Goal: Transaction & Acquisition: Purchase product/service

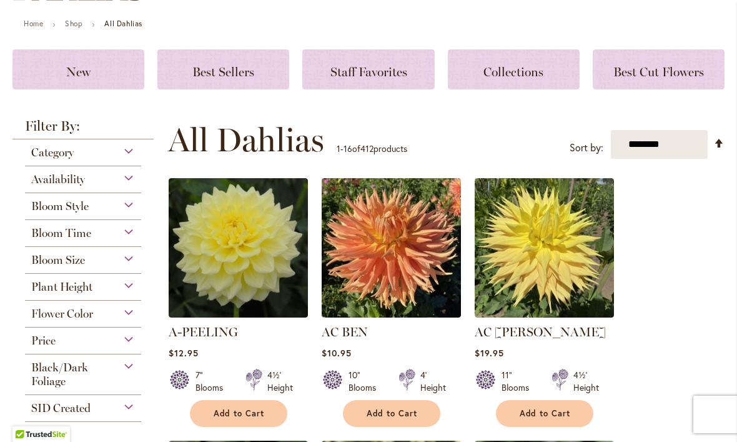
scroll to position [133, 0]
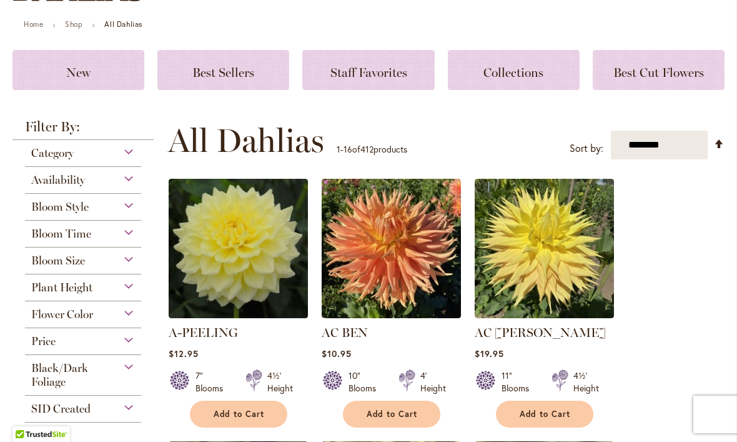
click at [61, 79] on div "New" at bounding box center [78, 70] width 132 height 40
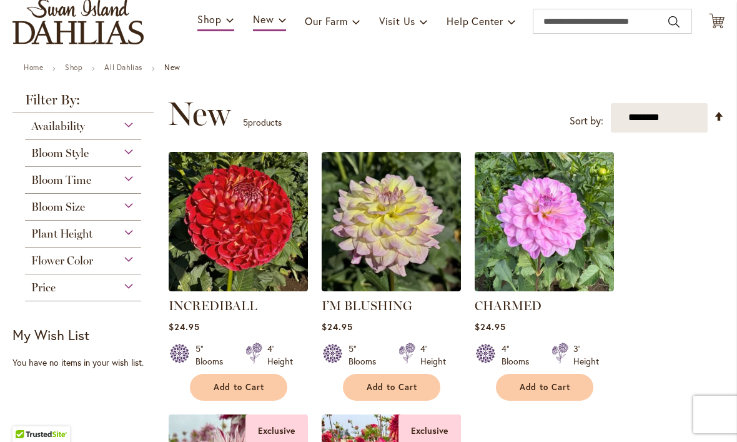
scroll to position [92, 0]
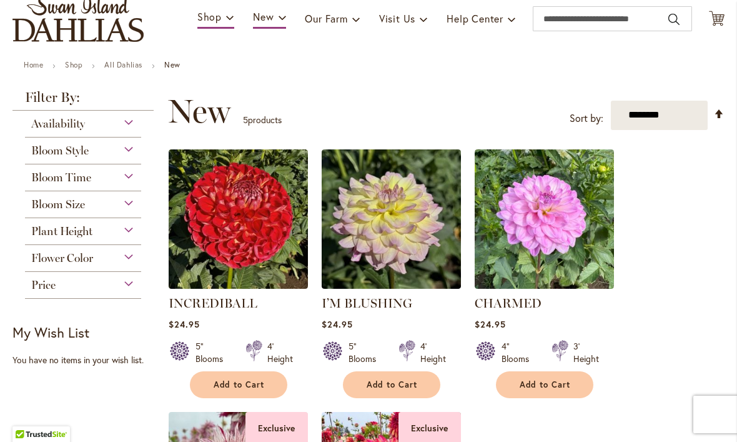
click at [127, 227] on div "Plant Height" at bounding box center [83, 228] width 116 height 20
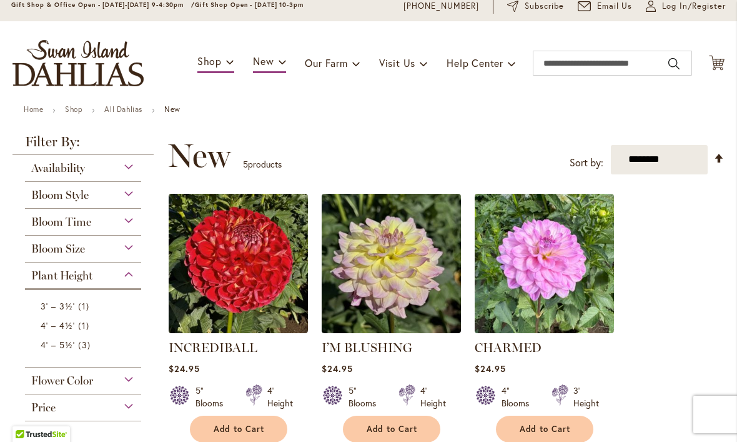
scroll to position [44, 0]
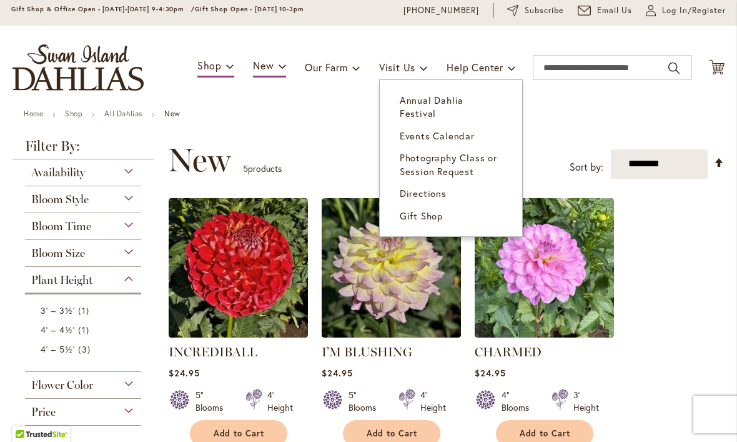
click at [464, 99] on span "Annual Dahlia Festival" at bounding box center [432, 107] width 64 height 26
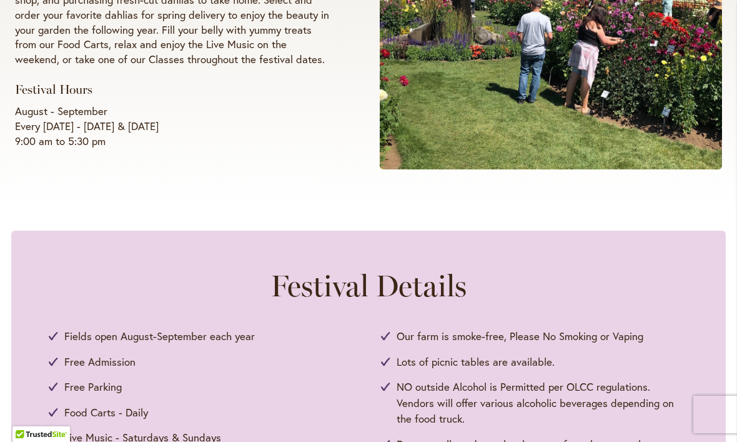
scroll to position [392, 0]
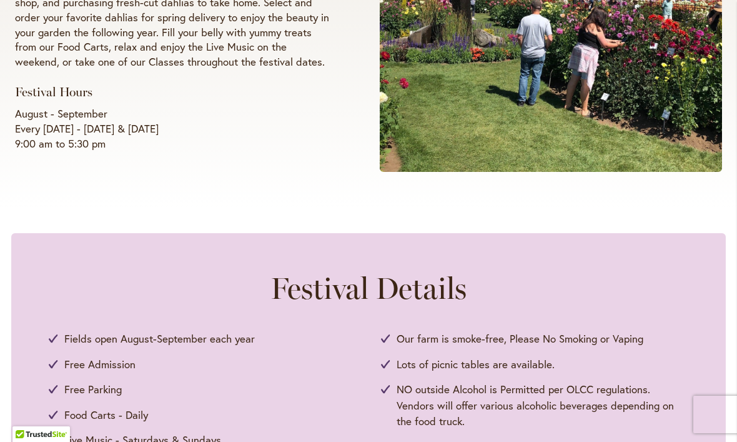
click at [571, 349] on ul "Fields open August-September each year Free Admission Free Parking Food Carts -…" at bounding box center [369, 439] width 640 height 219
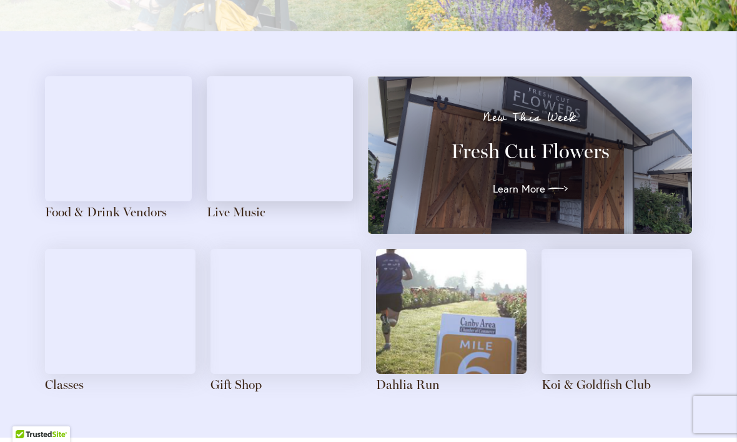
scroll to position [1360, 0]
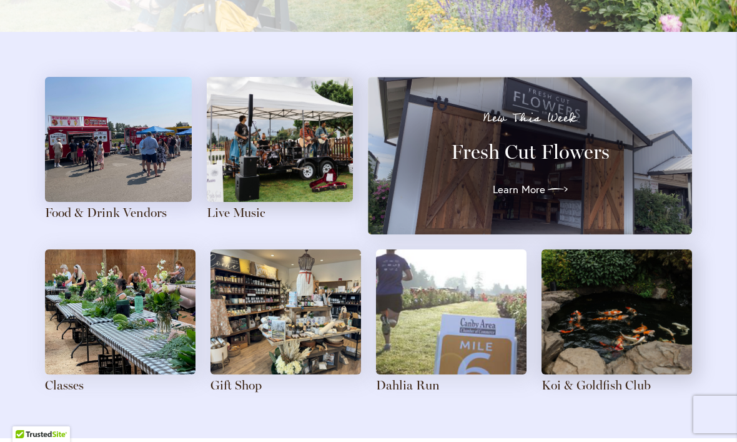
click at [33, 176] on div "Food & Drink Vendors Live Music New This Week Fresh Cut Flowers Learn More Clas…" at bounding box center [368, 235] width 737 height 406
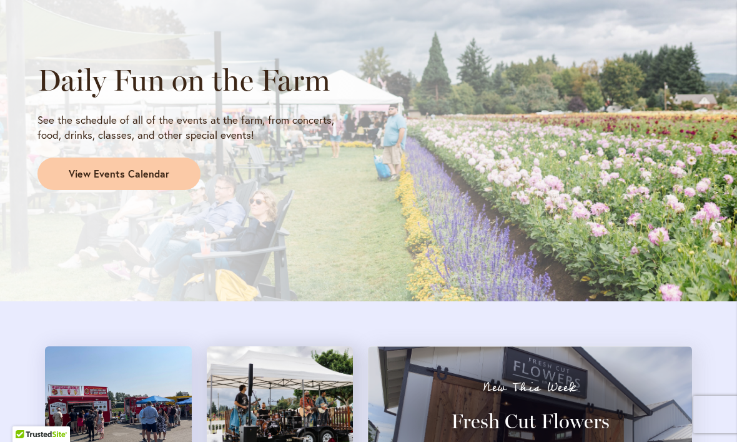
scroll to position [1090, 0]
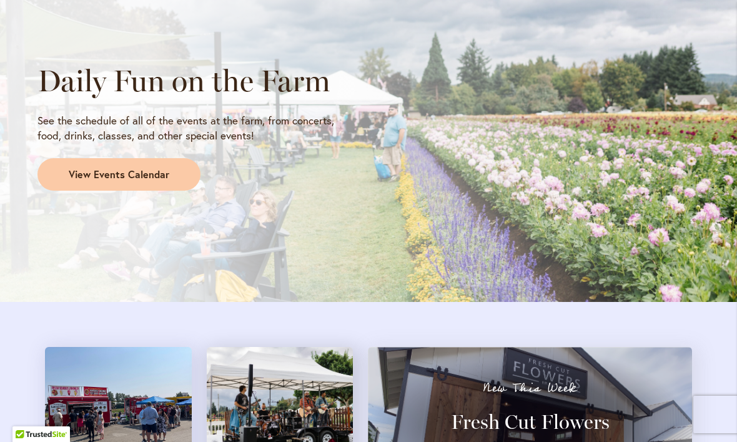
click at [159, 167] on span "View Events Calendar" at bounding box center [119, 174] width 101 height 14
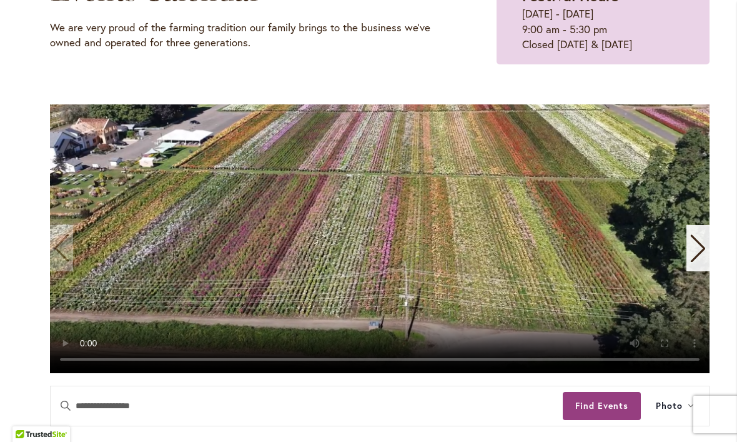
scroll to position [192, 0]
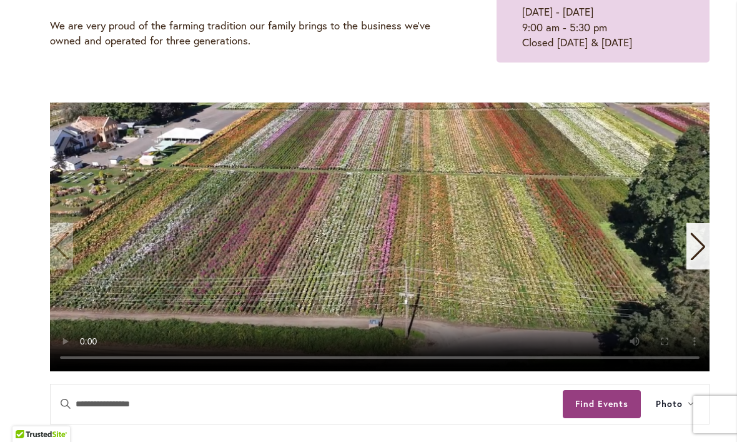
click at [697, 257] on icon "Next slide" at bounding box center [698, 245] width 17 height 27
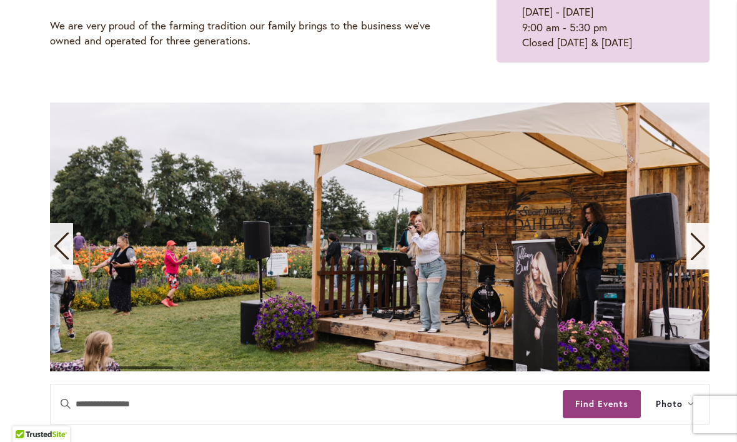
click at [696, 252] on icon "Next slide" at bounding box center [698, 245] width 17 height 27
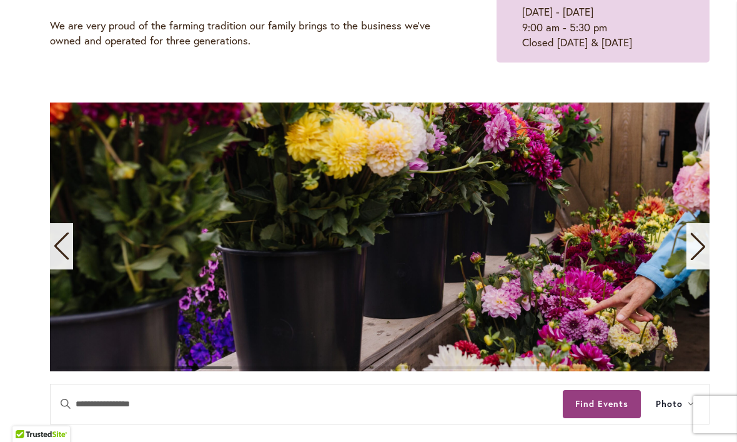
click at [697, 254] on icon "Next slide" at bounding box center [698, 246] width 14 height 27
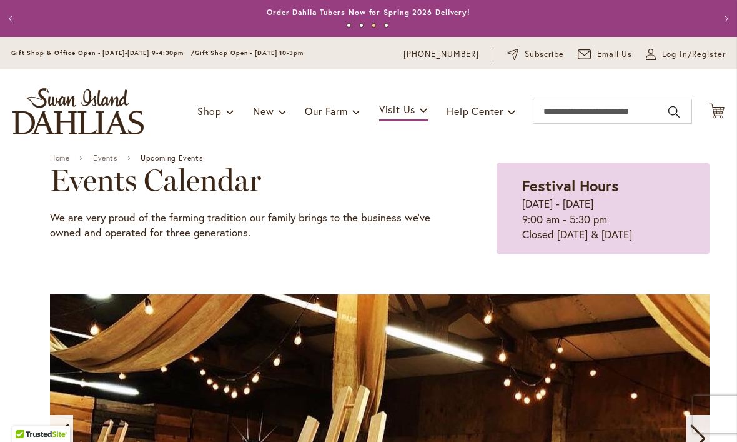
scroll to position [0, 0]
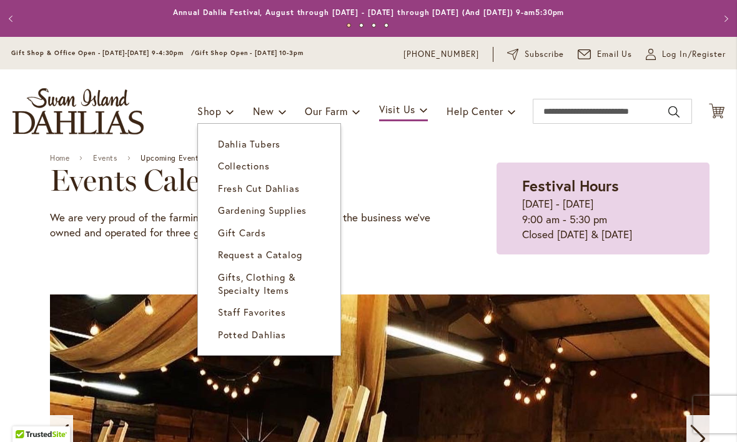
click at [272, 150] on link "Dahlia Tubers" at bounding box center [269, 144] width 142 height 22
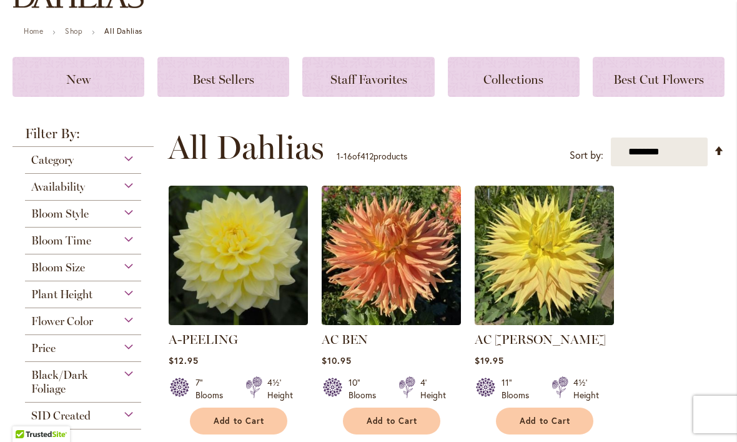
scroll to position [172, 0]
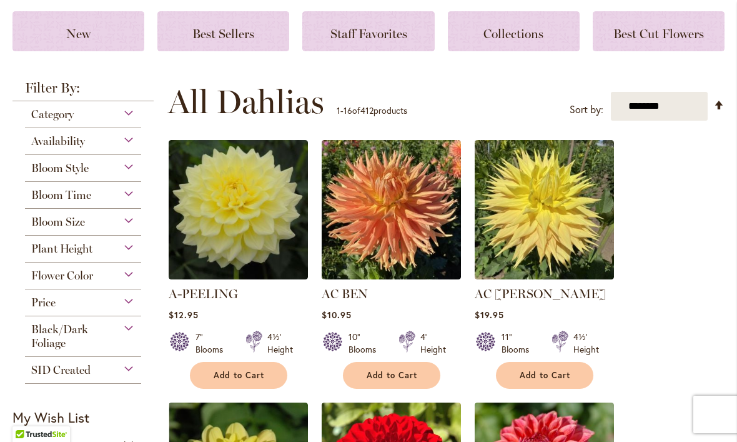
click at [123, 256] on div "Plant Height" at bounding box center [83, 246] width 116 height 20
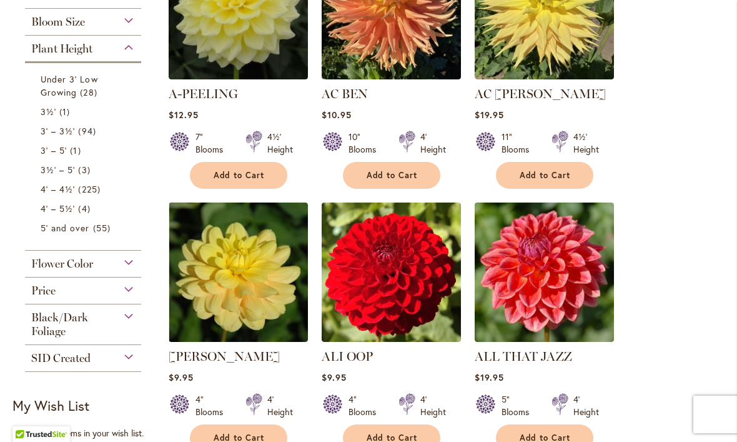
scroll to position [371, 0]
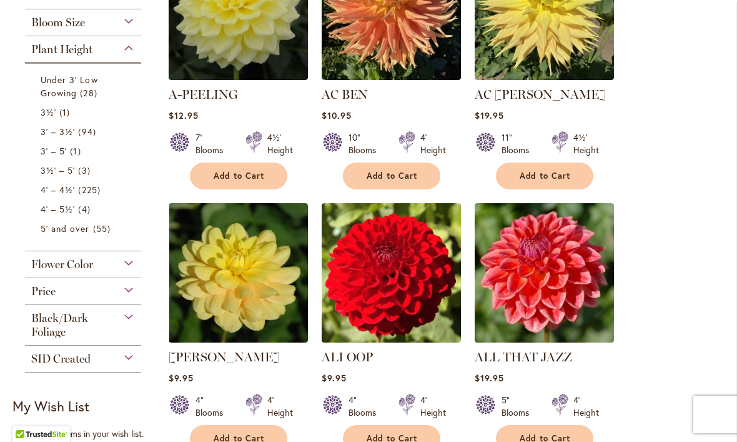
click at [57, 196] on span "4' – 4½'" at bounding box center [58, 190] width 34 height 12
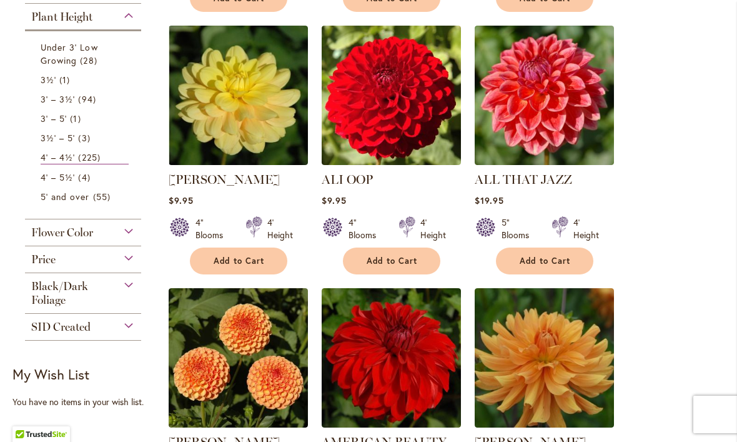
scroll to position [523, 0]
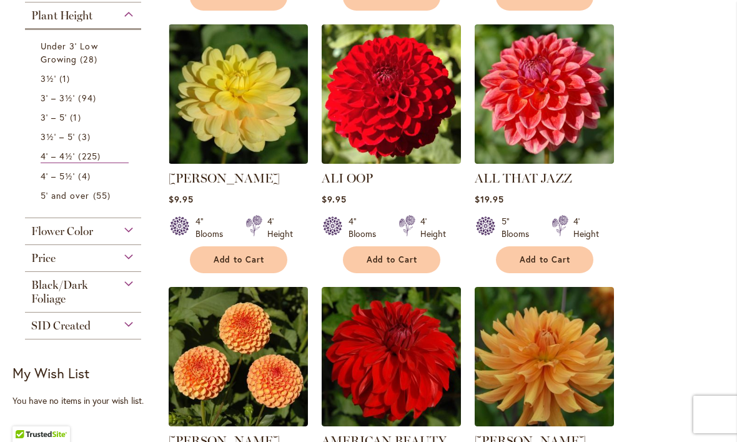
click at [96, 297] on div "Black/Dark Foliage" at bounding box center [83, 289] width 116 height 34
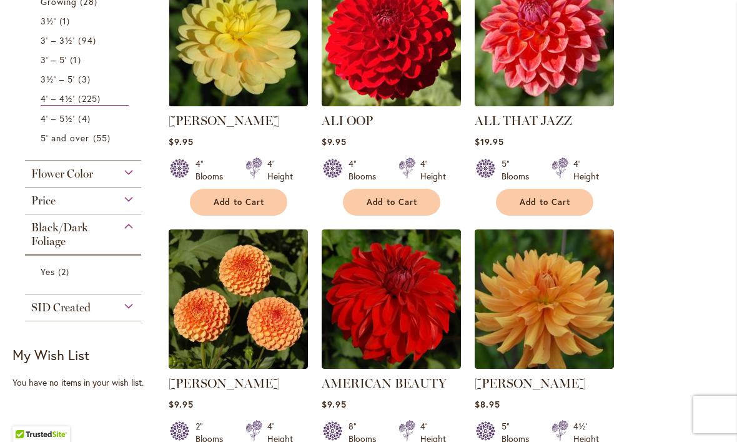
scroll to position [587, 0]
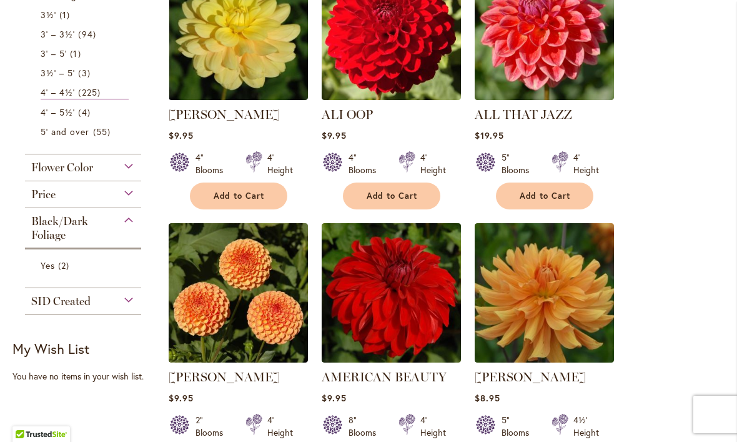
click at [61, 270] on span "2 items" at bounding box center [65, 265] width 14 height 13
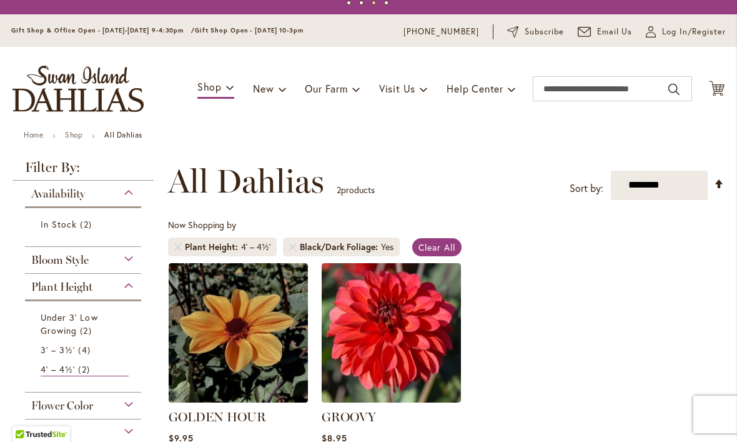
scroll to position [23, 0]
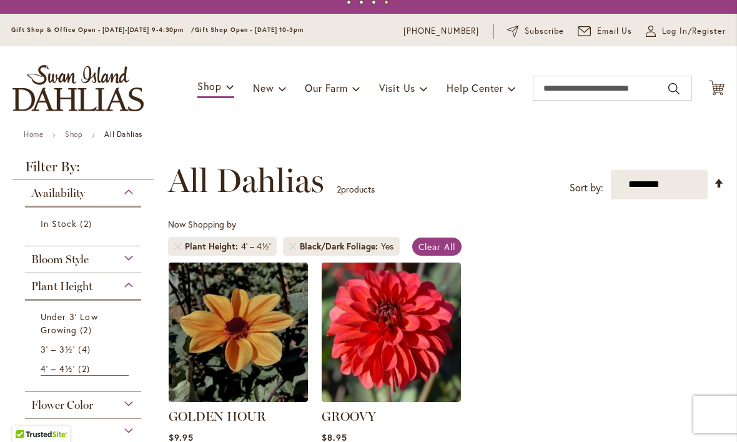
click at [292, 249] on link "Remove Black/Dark Foliage Yes" at bounding box center [292, 245] width 7 height 7
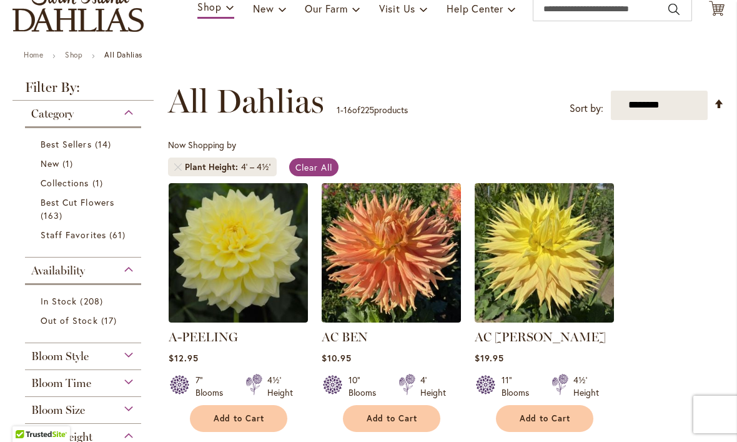
scroll to position [105, 0]
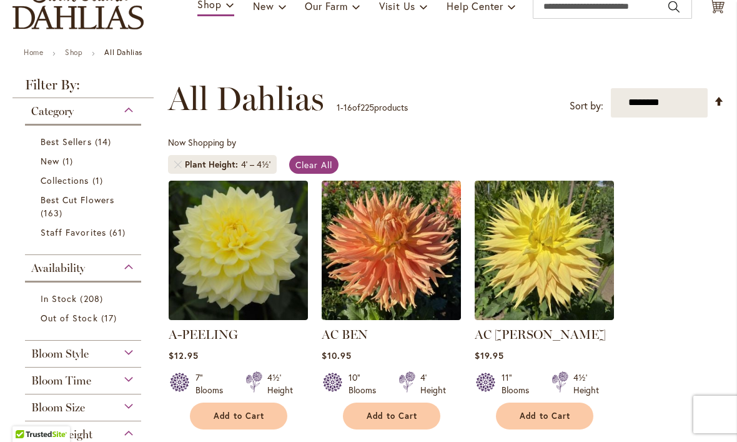
click at [57, 196] on span "Best Cut Flowers" at bounding box center [78, 200] width 74 height 12
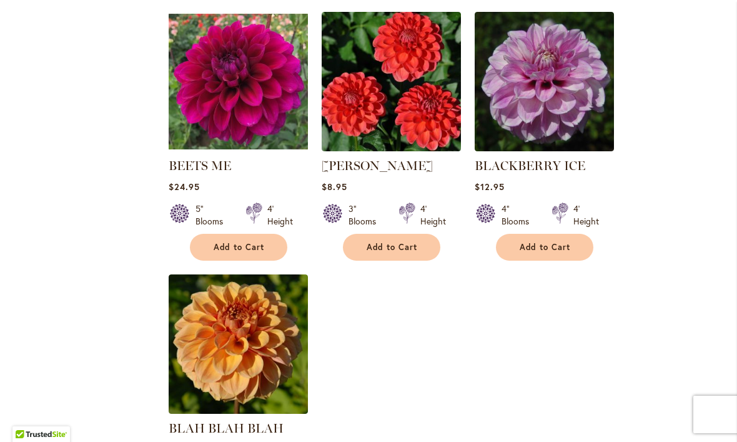
scroll to position [1322, 0]
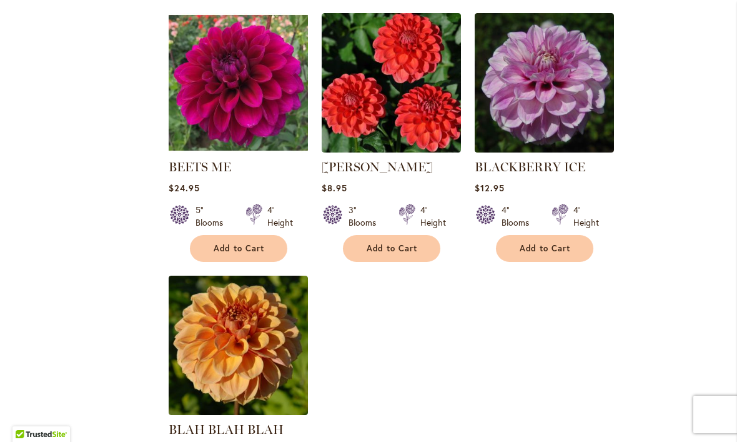
click at [272, 141] on img at bounding box center [238, 82] width 139 height 139
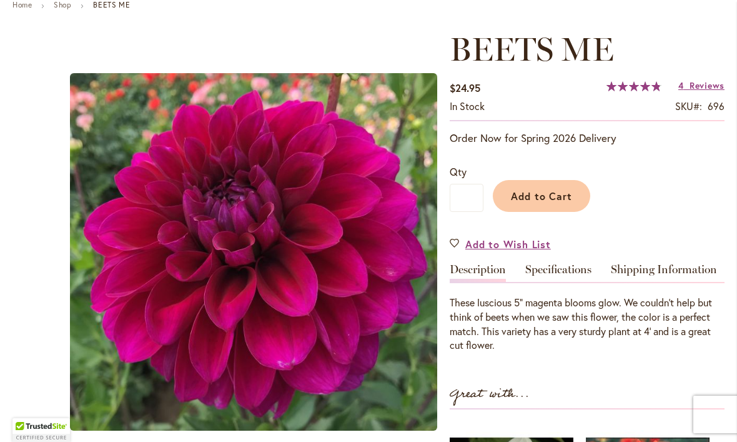
scroll to position [156, 0]
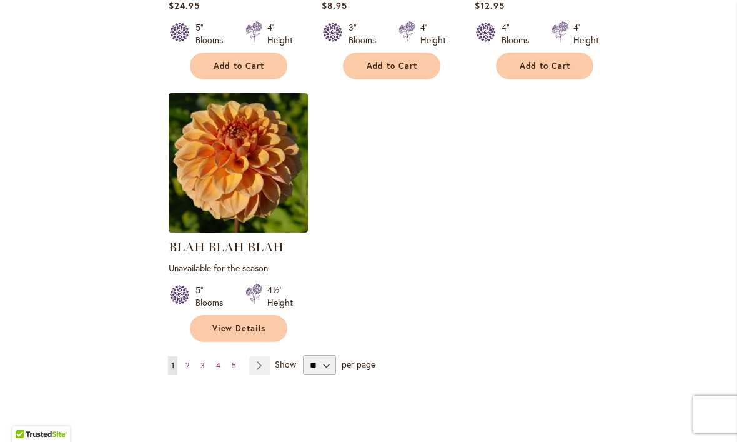
scroll to position [1512, 0]
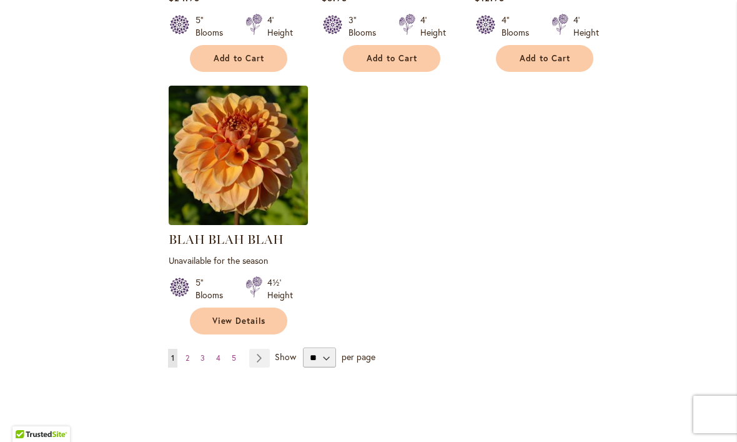
click at [191, 358] on link "Page 2" at bounding box center [187, 358] width 10 height 19
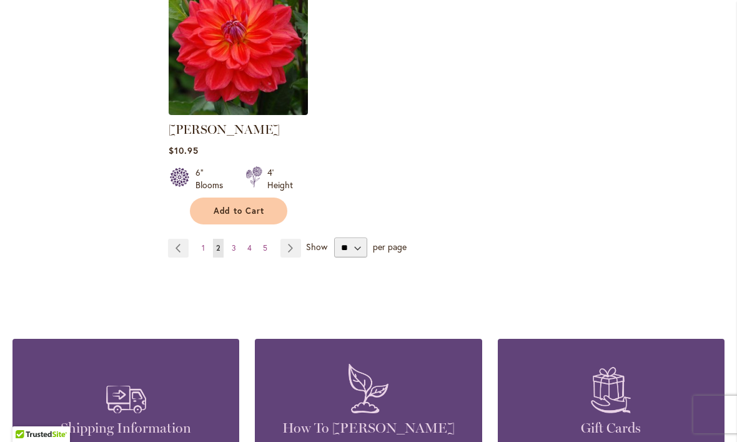
scroll to position [1660, 0]
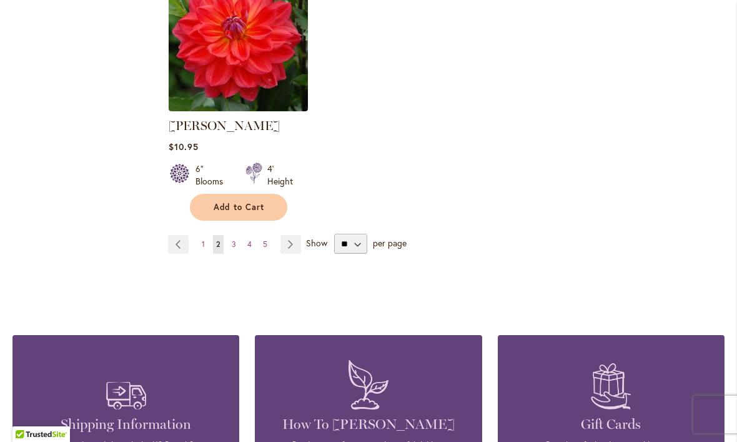
click at [229, 235] on link "Page 3" at bounding box center [234, 244] width 11 height 19
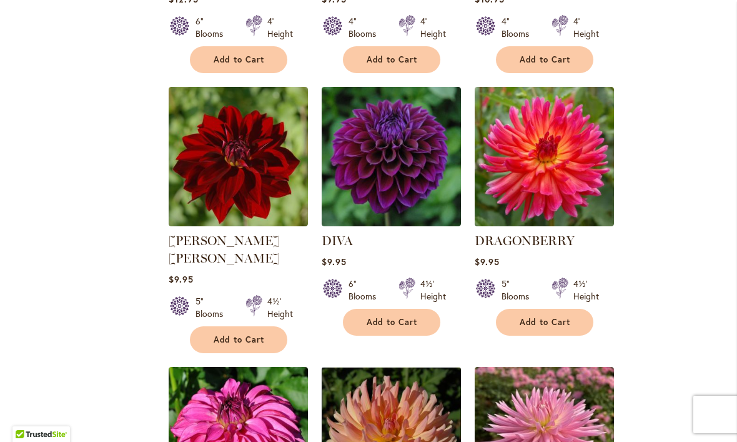
scroll to position [987, 0]
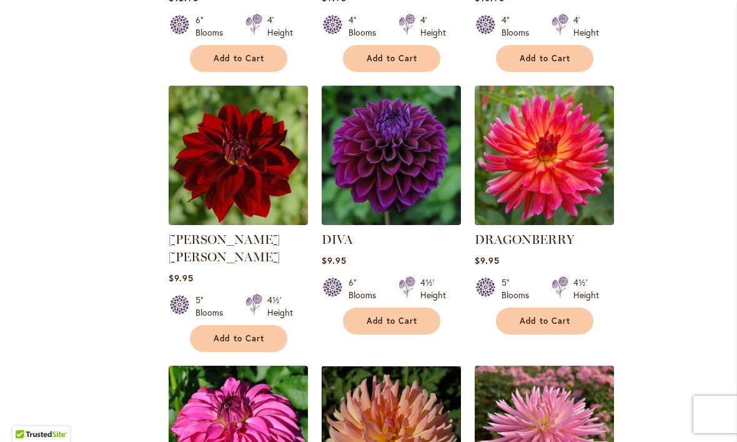
click at [404, 320] on span "Add to Cart" at bounding box center [392, 320] width 51 height 11
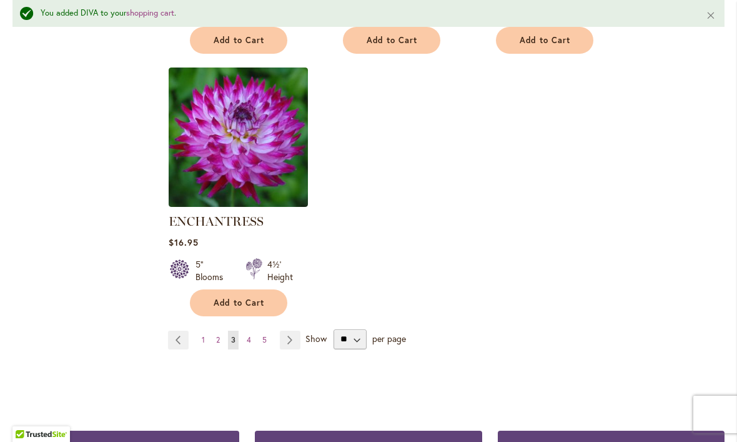
scroll to position [1581, 0]
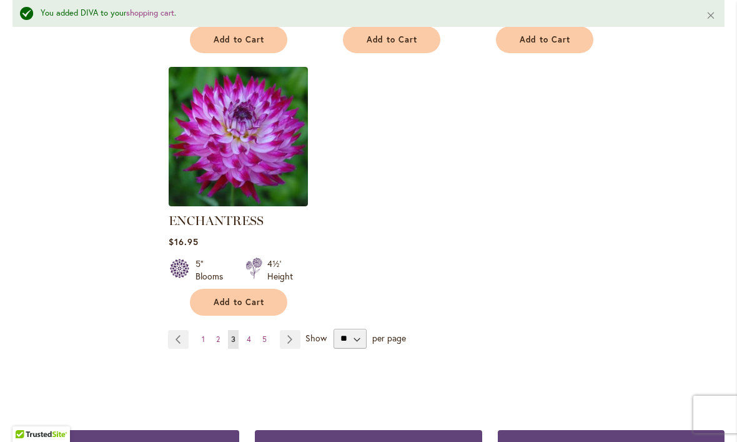
click at [293, 330] on link "Page Next" at bounding box center [290, 339] width 21 height 19
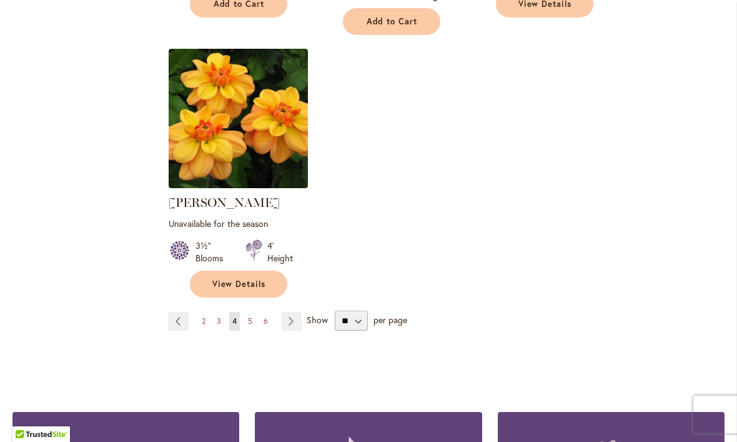
scroll to position [1614, 0]
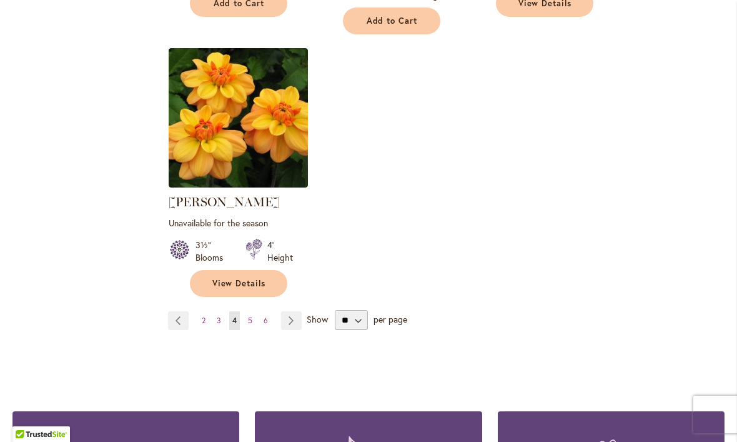
click at [251, 315] on span "5" at bounding box center [250, 319] width 4 height 9
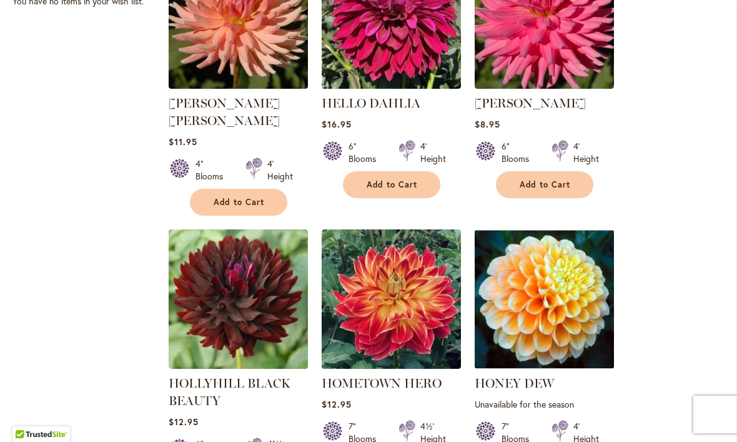
scroll to position [879, 0]
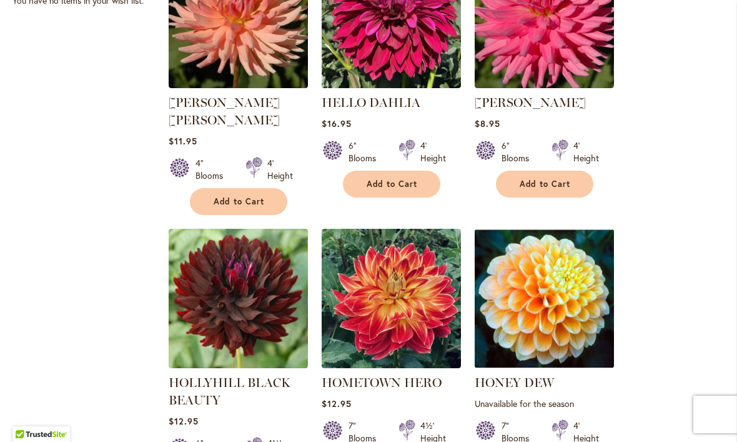
click at [268, 375] on link "HOLLYHILL BLACK BEAUTY" at bounding box center [230, 391] width 122 height 32
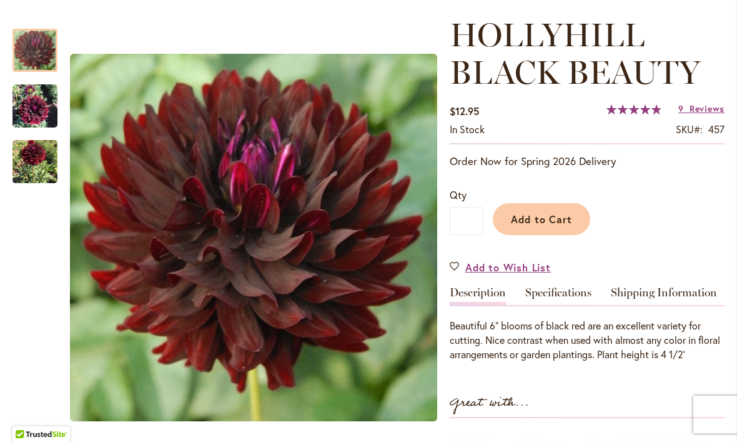
scroll to position [168, 0]
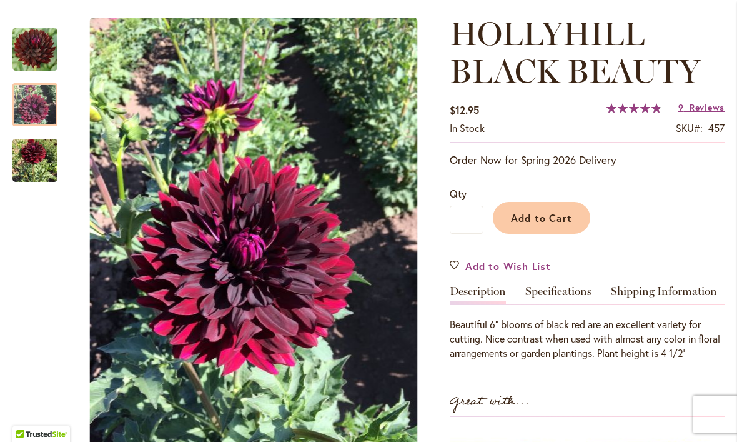
click at [29, 109] on img "HOLLYHILL BLACK BEAUTY" at bounding box center [34, 105] width 45 height 60
click at [29, 157] on img "HOLLYHILL BLACK BEAUTY" at bounding box center [34, 160] width 45 height 57
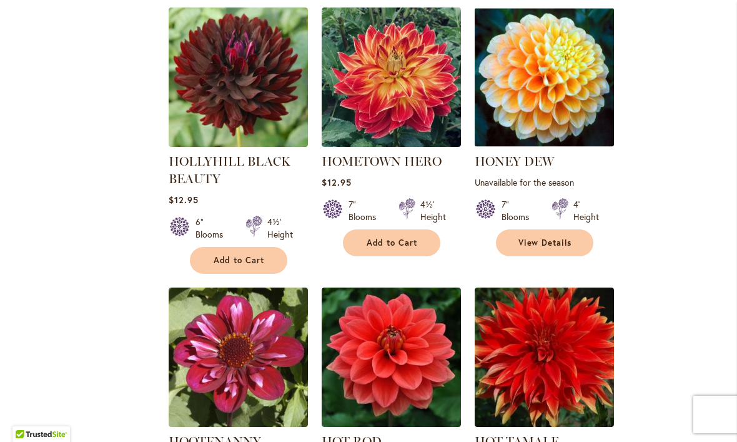
scroll to position [1099, 0]
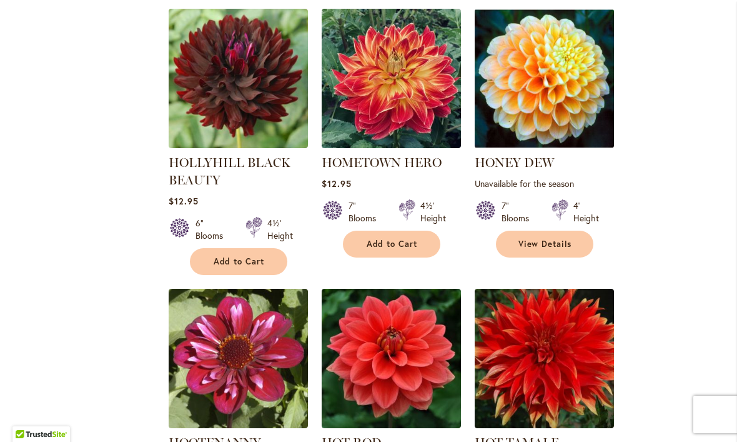
click at [240, 256] on span "Add to Cart" at bounding box center [239, 261] width 51 height 11
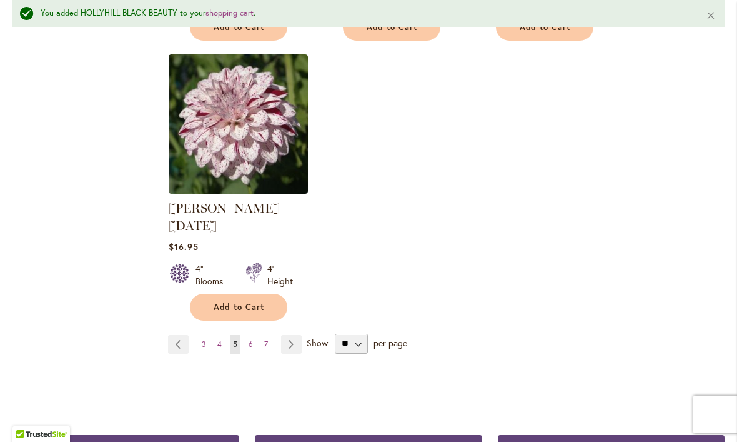
scroll to position [1635, 0]
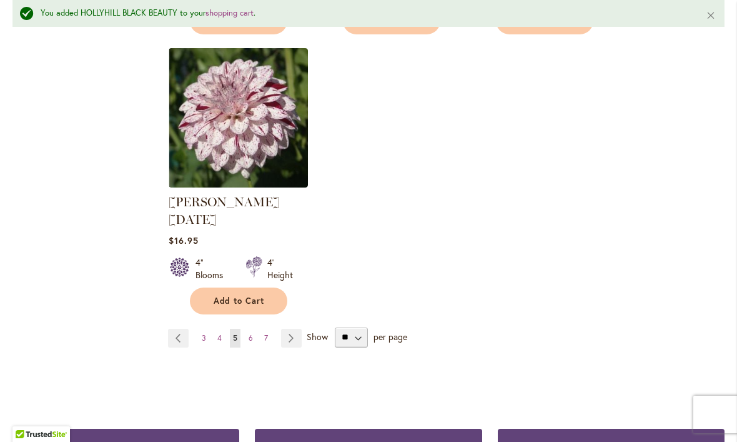
click at [252, 333] on span "6" at bounding box center [251, 337] width 4 height 9
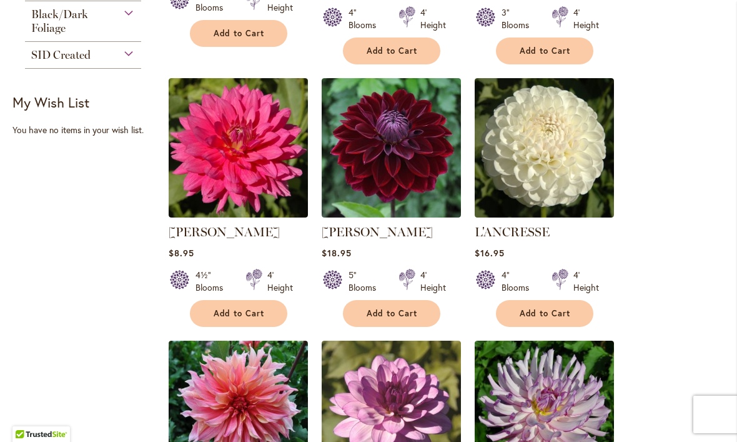
scroll to position [750, 0]
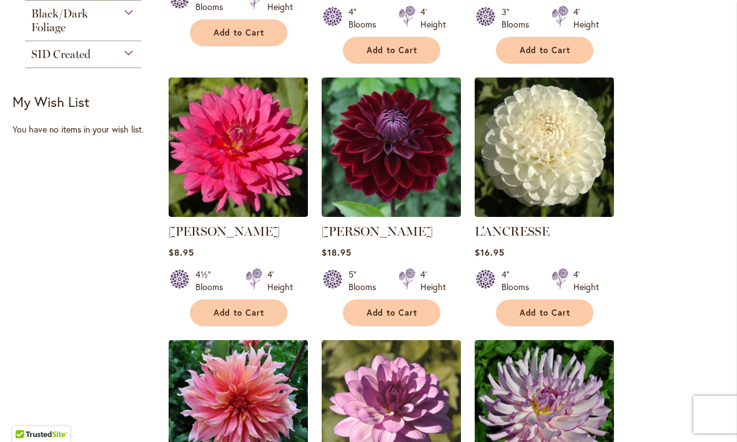
click at [411, 307] on span "Add to Cart" at bounding box center [392, 312] width 51 height 11
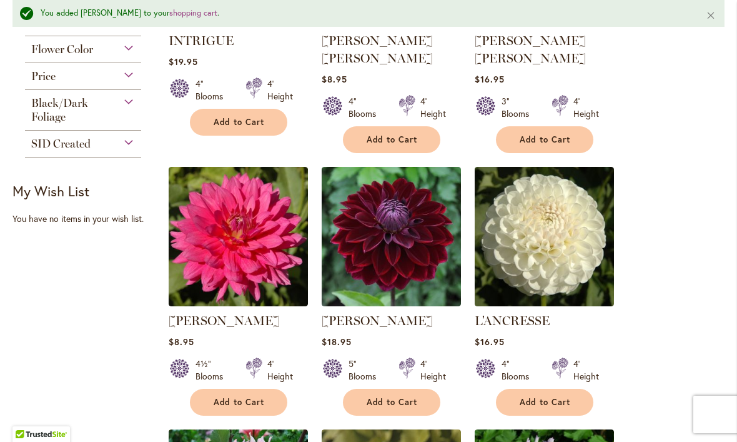
scroll to position [712, 0]
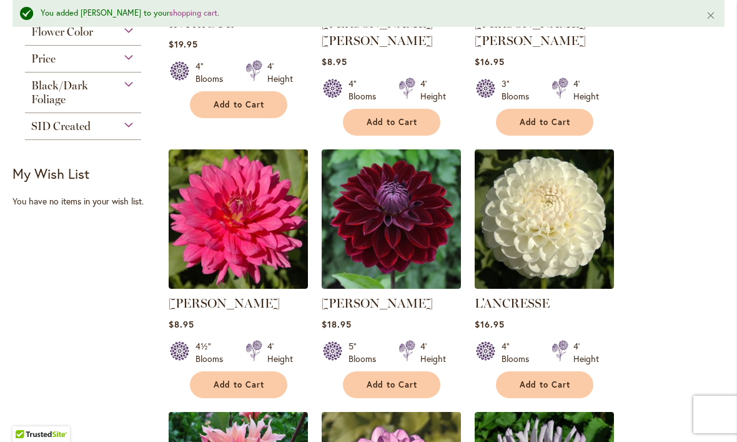
click at [403, 379] on span "Add to Cart" at bounding box center [392, 384] width 51 height 11
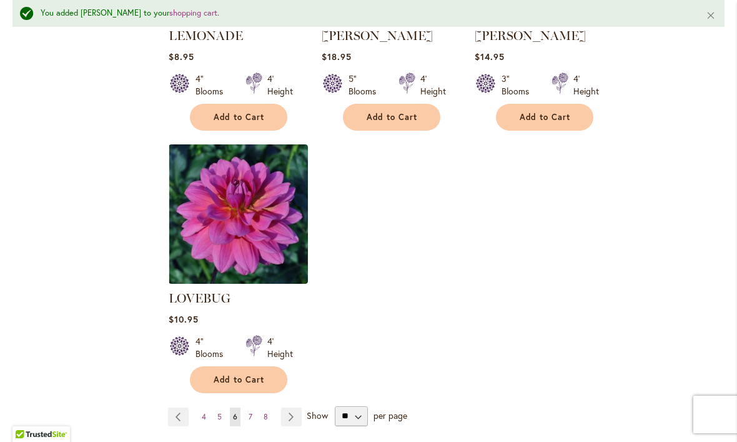
scroll to position [1536, 0]
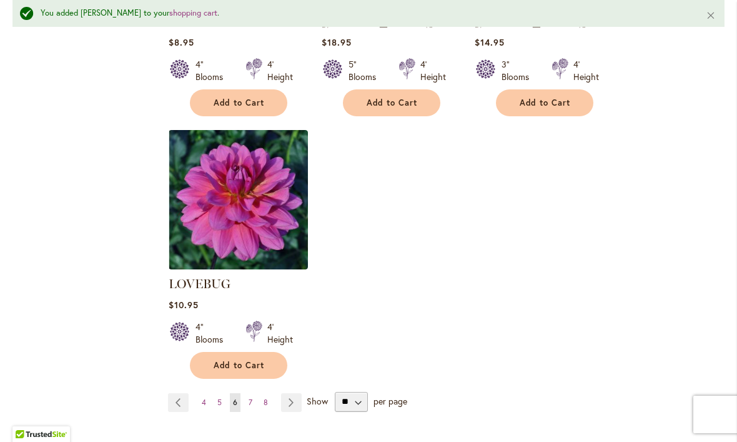
click at [251, 397] on span "7" at bounding box center [251, 401] width 4 height 9
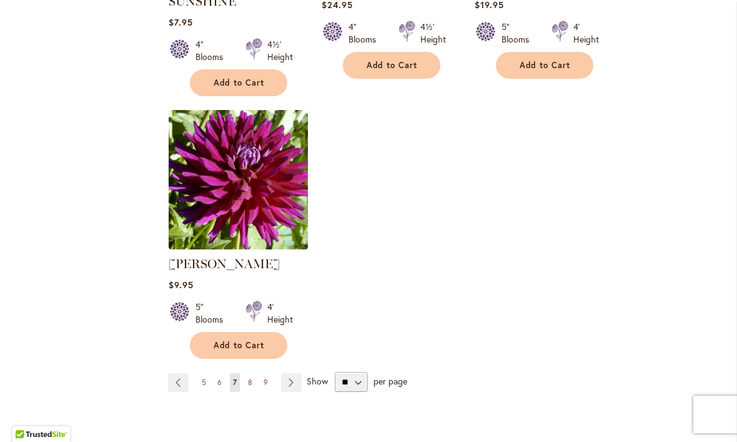
scroll to position [1550, 0]
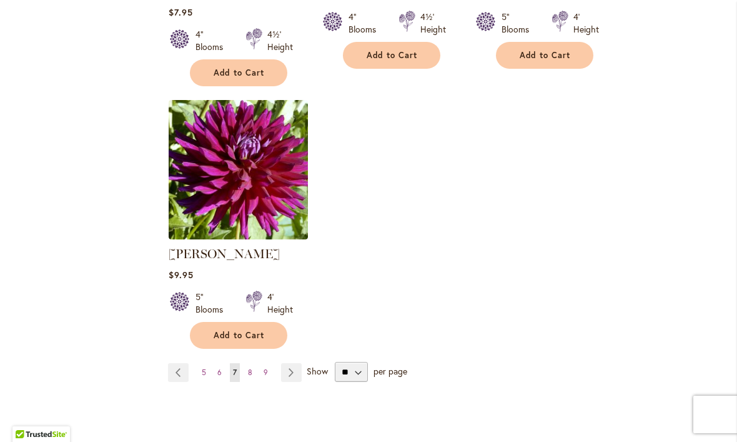
click at [250, 186] on img at bounding box center [238, 169] width 139 height 139
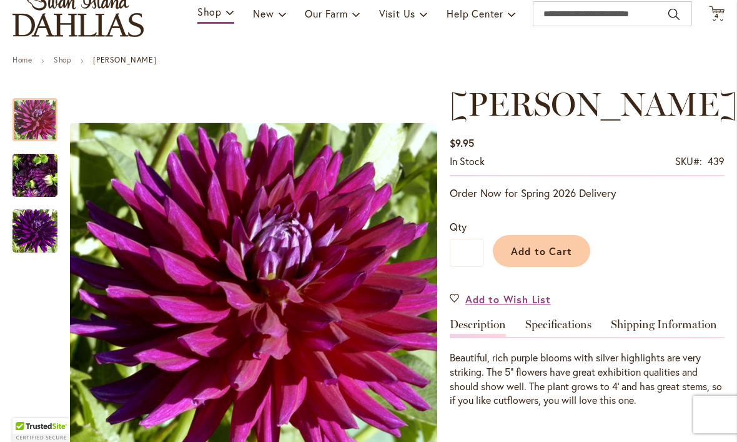
scroll to position [104, 0]
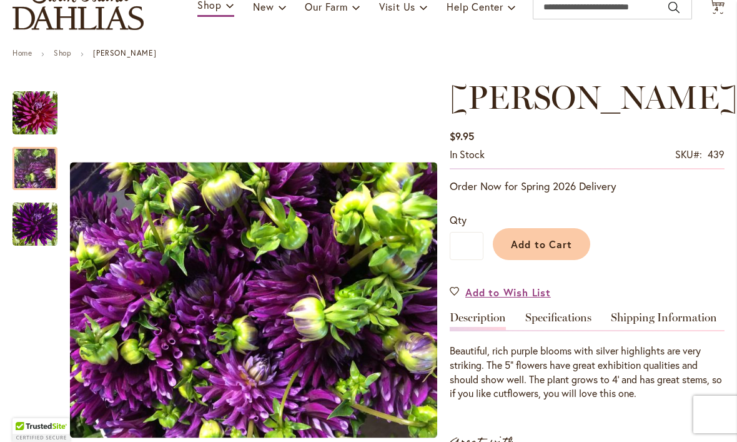
click at [39, 159] on div at bounding box center [34, 168] width 45 height 43
click at [35, 220] on img "NADINE JESSIE" at bounding box center [34, 224] width 45 height 45
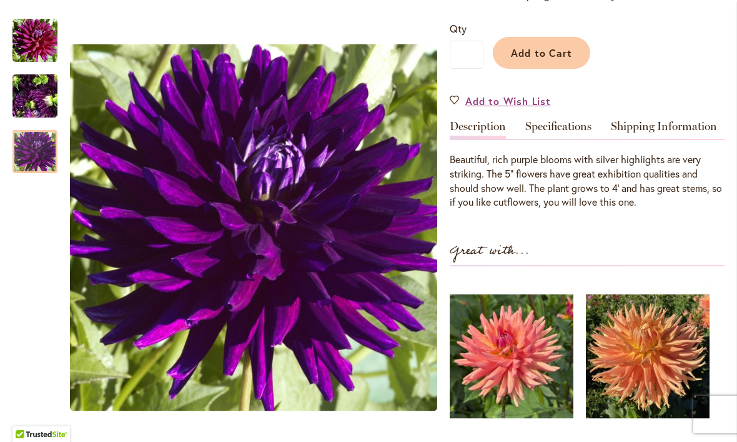
scroll to position [294, 0]
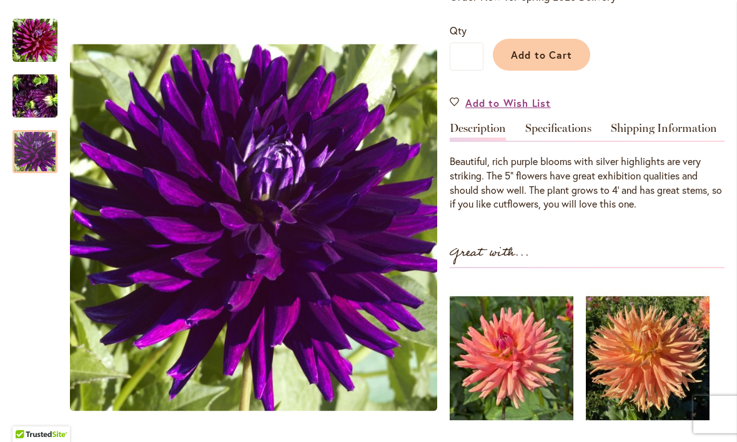
click at [563, 131] on link "Specifications" at bounding box center [558, 131] width 66 height 18
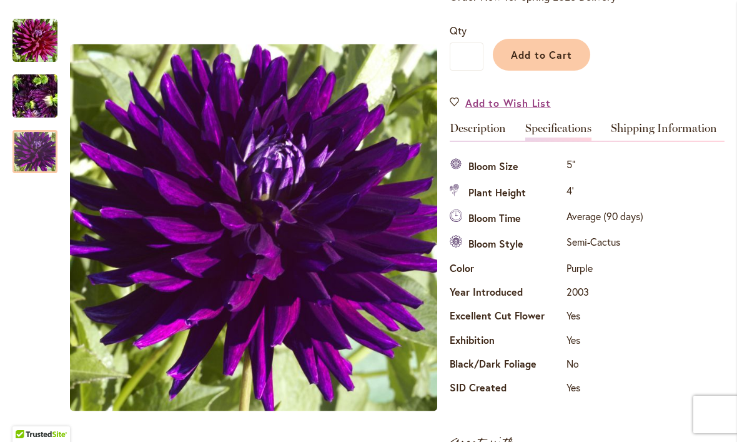
scroll to position [302, 0]
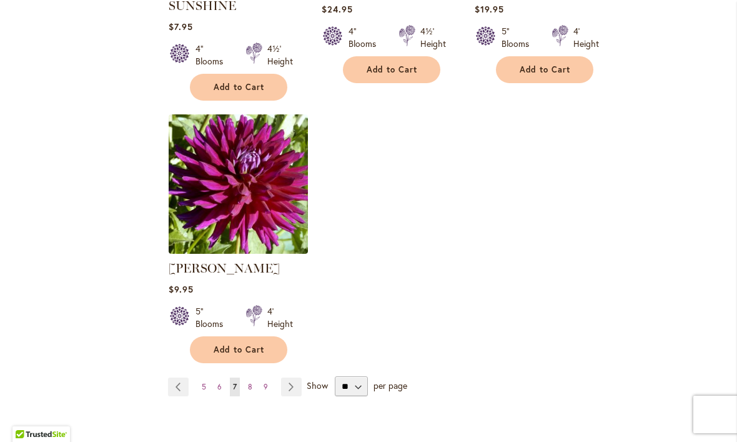
scroll to position [1541, 0]
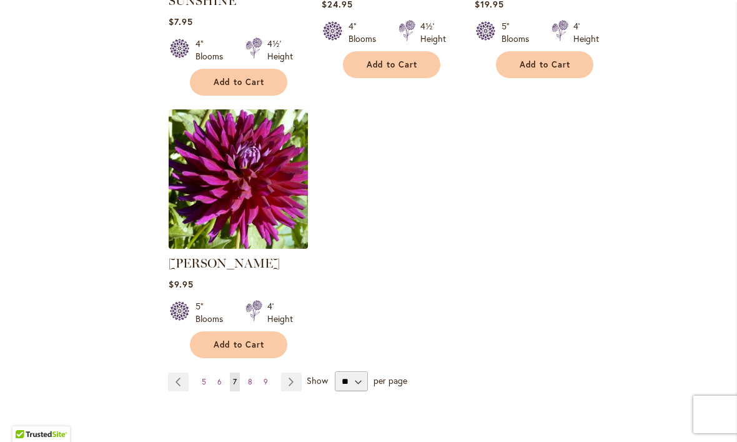
click at [252, 372] on link "Page 8" at bounding box center [250, 381] width 11 height 19
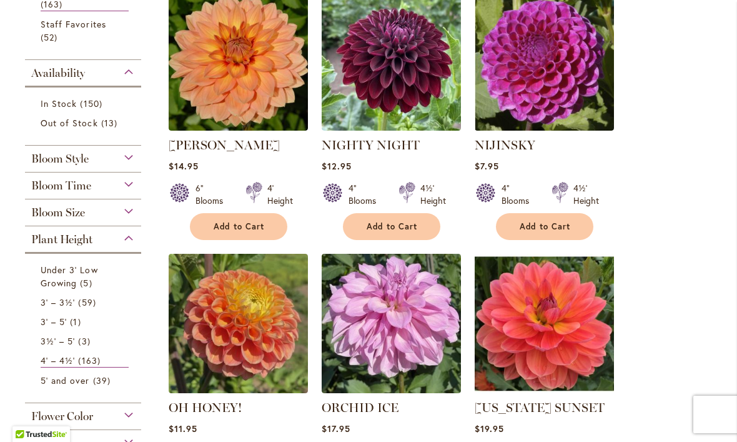
scroll to position [295, 0]
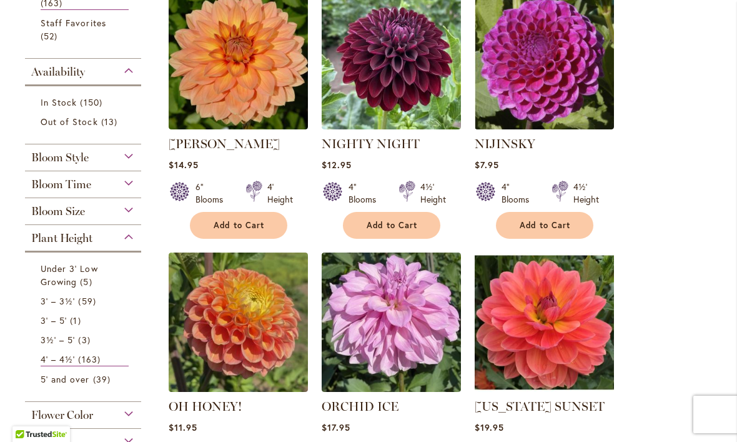
click at [400, 222] on span "Add to Cart" at bounding box center [392, 225] width 51 height 11
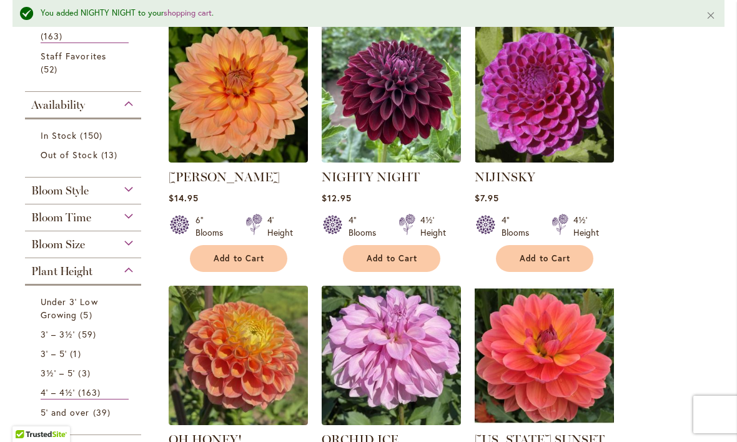
click at [404, 173] on link "NIGHTY NIGHT" at bounding box center [371, 176] width 98 height 15
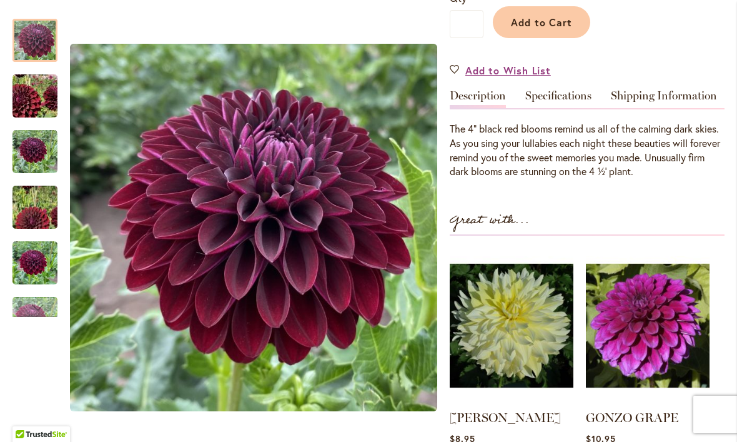
scroll to position [325, 0]
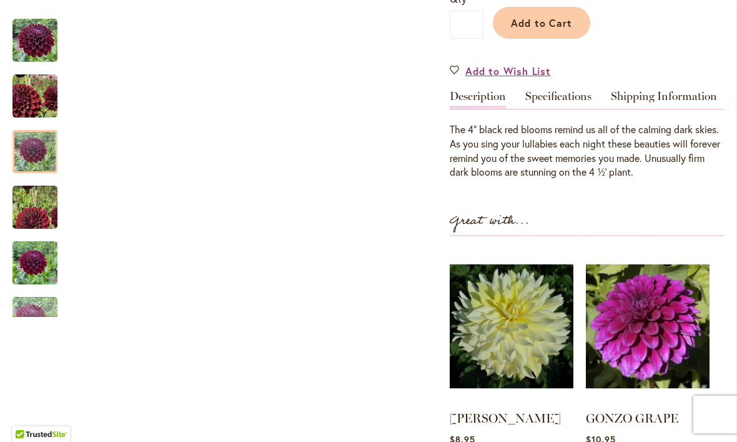
click at [21, 137] on img "Nighty Night" at bounding box center [34, 151] width 45 height 45
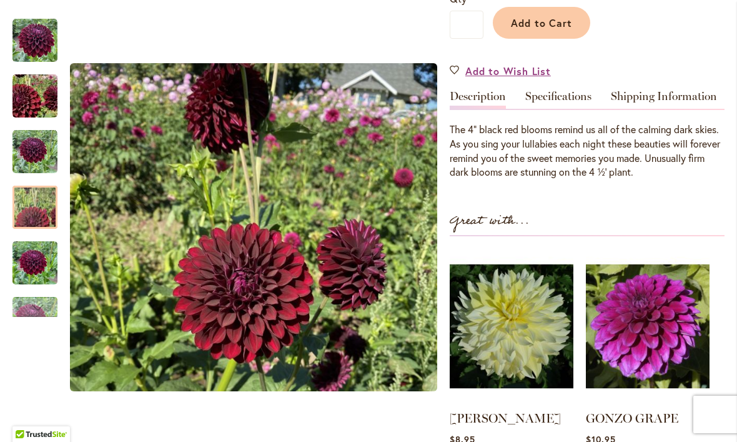
click at [19, 206] on img "Nighty Night" at bounding box center [35, 207] width 90 height 81
click at [22, 256] on img "Nighty Night" at bounding box center [34, 263] width 45 height 60
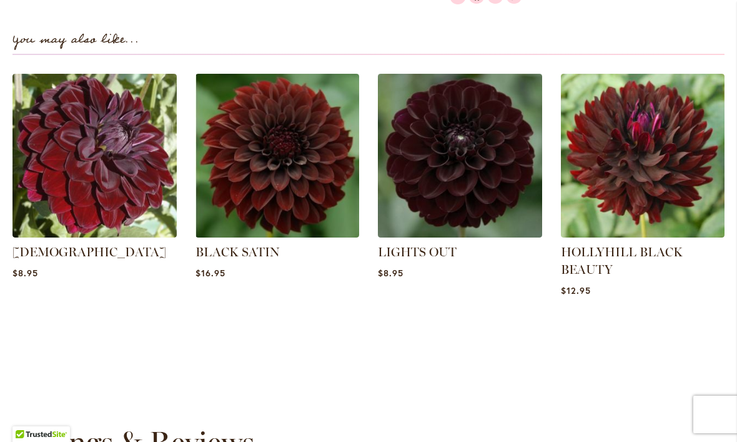
scroll to position [868, 0]
click at [36, 244] on link "[DEMOGRAPHIC_DATA]" at bounding box center [89, 251] width 154 height 15
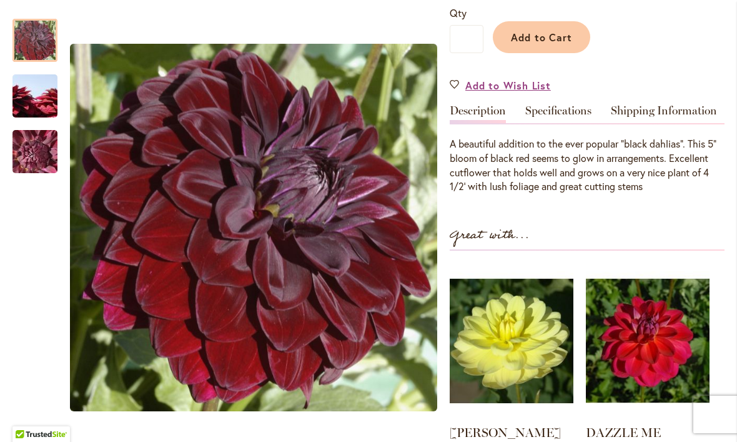
scroll to position [303, 0]
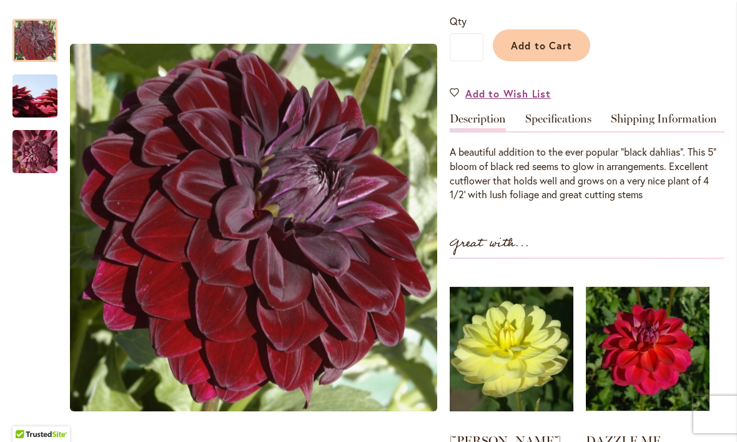
click at [556, 44] on span "Add to Cart" at bounding box center [542, 45] width 62 height 13
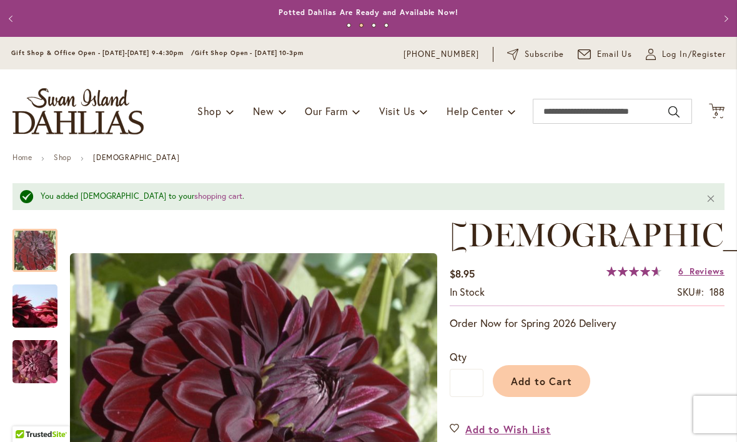
scroll to position [0, 0]
click at [719, 111] on span "6 6 items" at bounding box center [717, 114] width 12 height 6
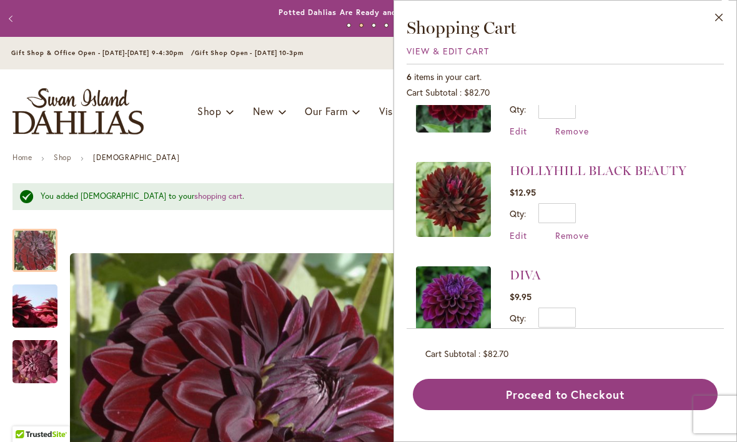
scroll to position [260, 0]
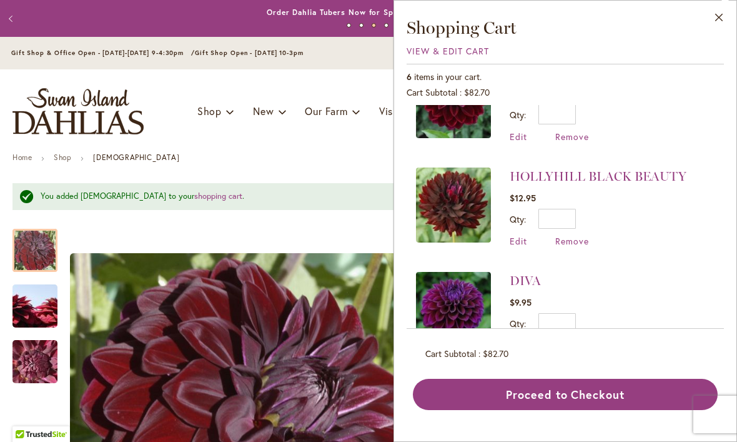
click at [720, 24] on button "Close" at bounding box center [719, 20] width 34 height 39
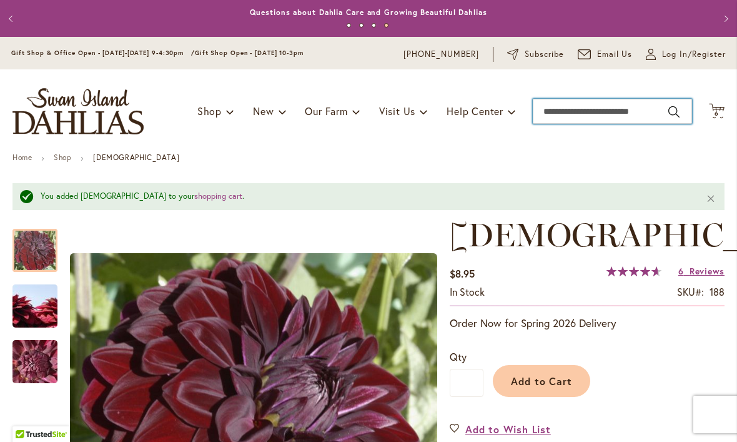
click at [628, 111] on input "Search" at bounding box center [612, 111] width 159 height 25
type input "*****"
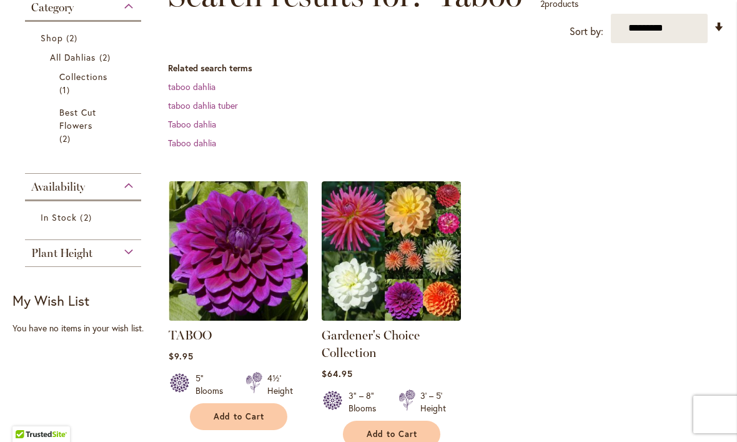
scroll to position [210, 0]
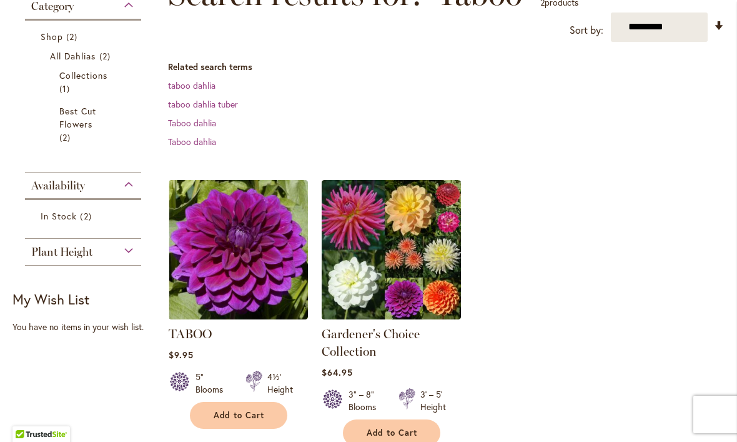
click at [254, 286] on img at bounding box center [238, 249] width 139 height 139
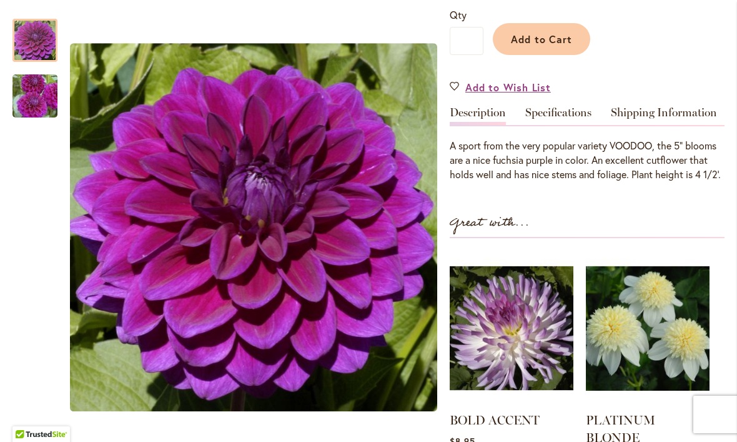
scroll to position [310, 0]
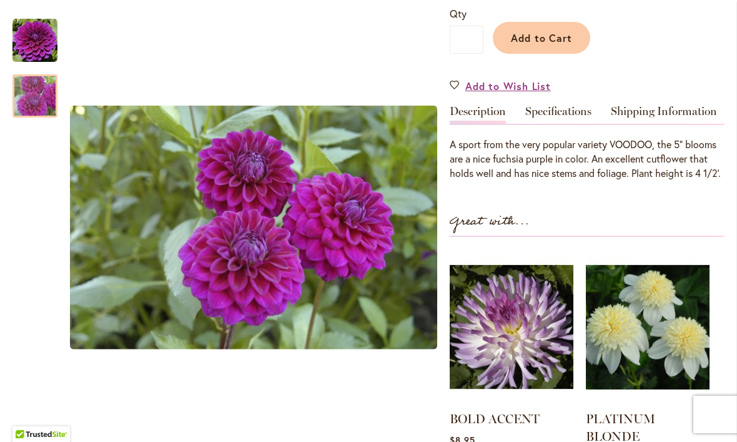
click at [39, 96] on img "TABOO" at bounding box center [35, 96] width 90 height 60
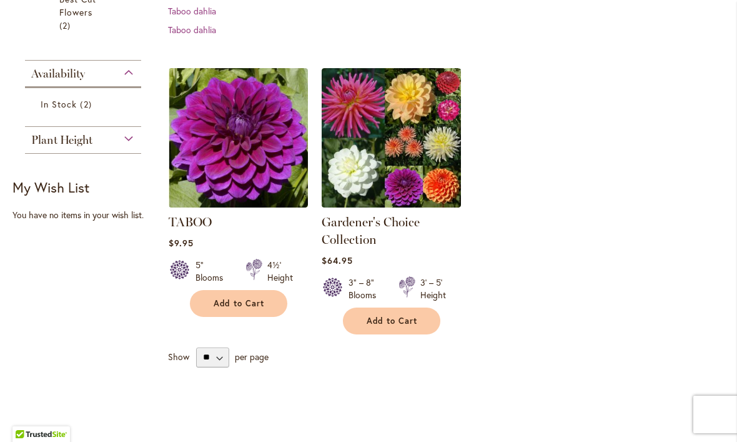
scroll to position [321, 0]
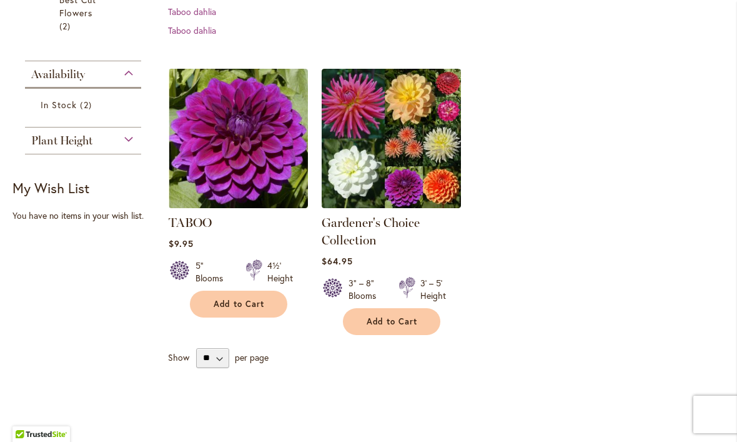
click at [185, 206] on img at bounding box center [238, 138] width 139 height 139
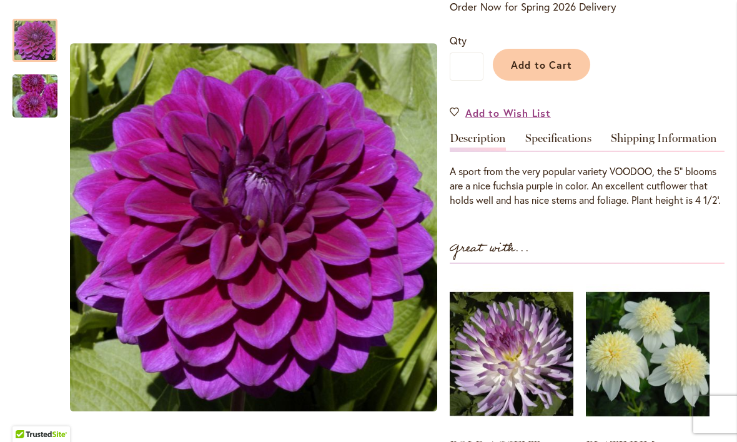
scroll to position [304, 0]
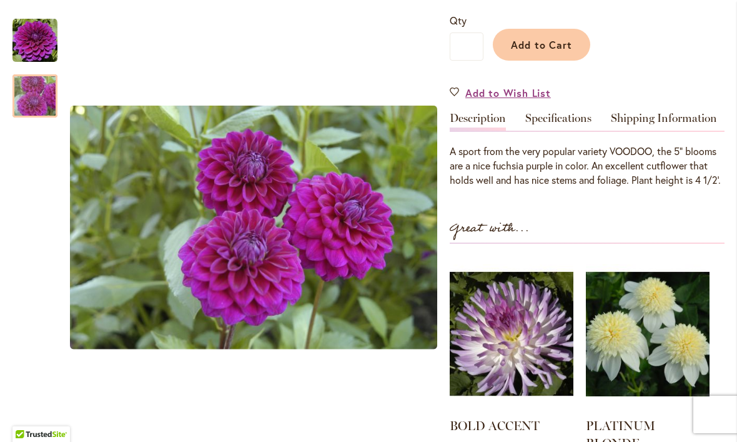
click at [38, 100] on img "TABOO" at bounding box center [35, 96] width 90 height 60
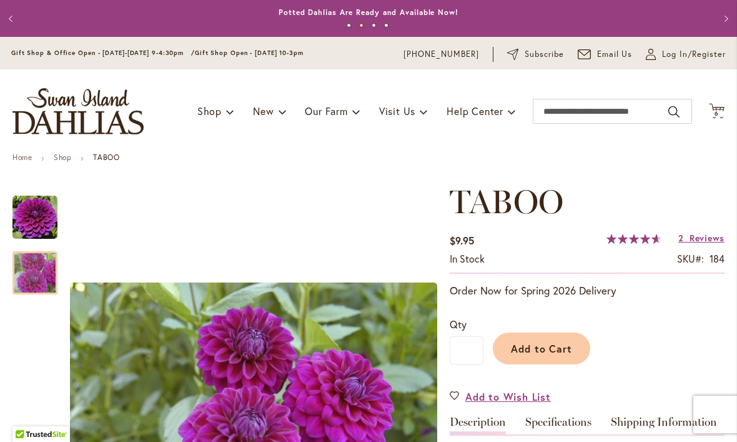
scroll to position [0, 0]
click at [717, 109] on span "6" at bounding box center [717, 113] width 4 height 8
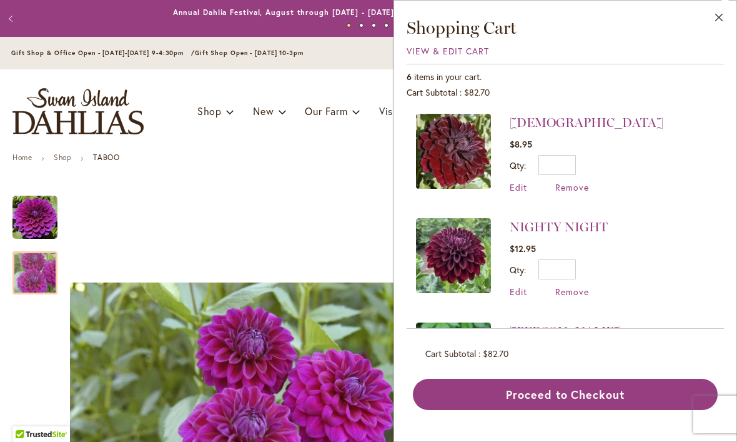
click at [720, 16] on button "Close" at bounding box center [719, 20] width 34 height 39
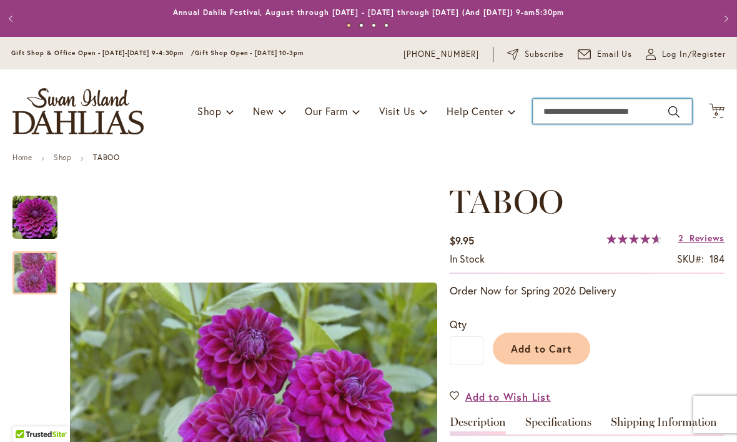
click at [605, 109] on input "Search" at bounding box center [612, 111] width 159 height 25
type input "*"
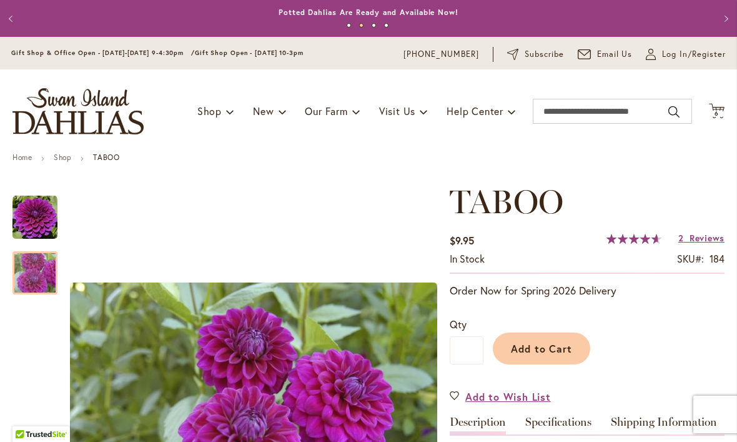
click at [637, 161] on ul "Home Shop TABOO" at bounding box center [368, 158] width 712 height 11
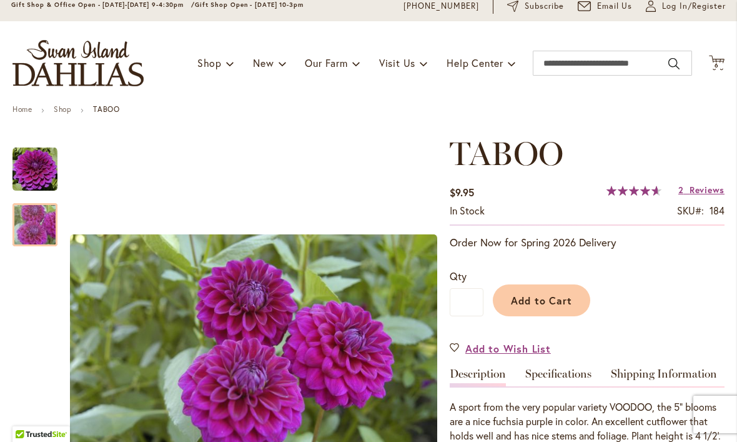
scroll to position [49, 0]
click at [59, 110] on link "Shop" at bounding box center [62, 108] width 17 height 9
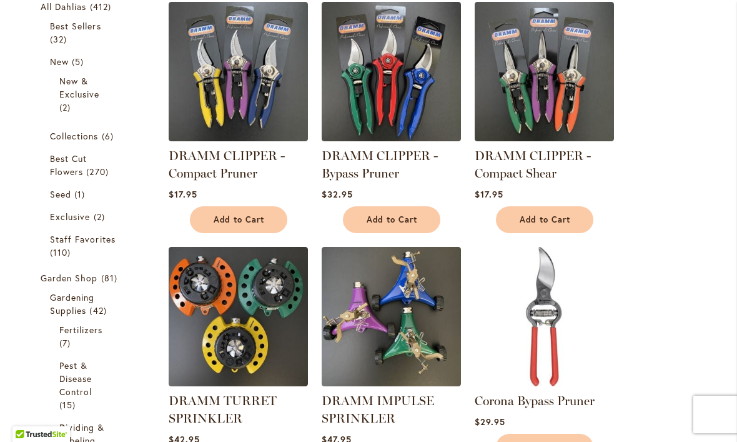
scroll to position [243, 0]
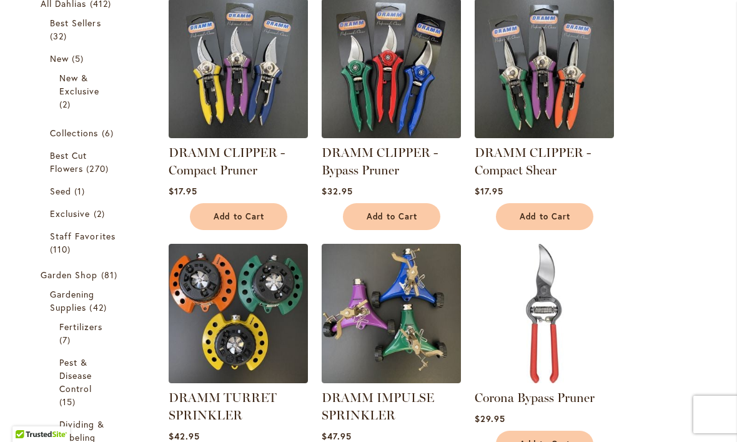
click at [64, 156] on span "Best Cut Flowers" at bounding box center [68, 161] width 37 height 25
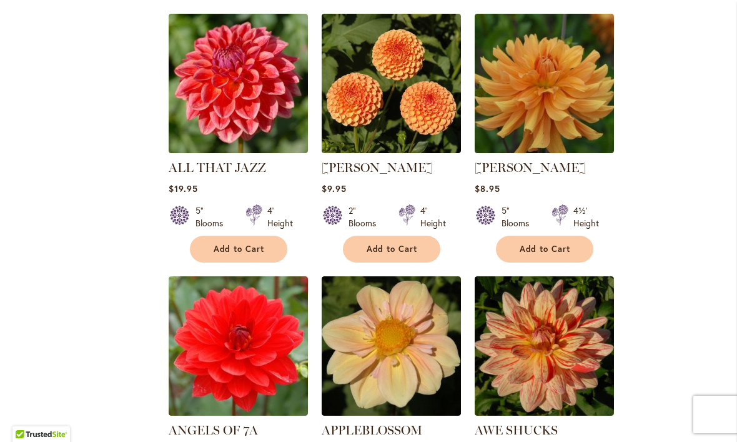
scroll to position [798, 0]
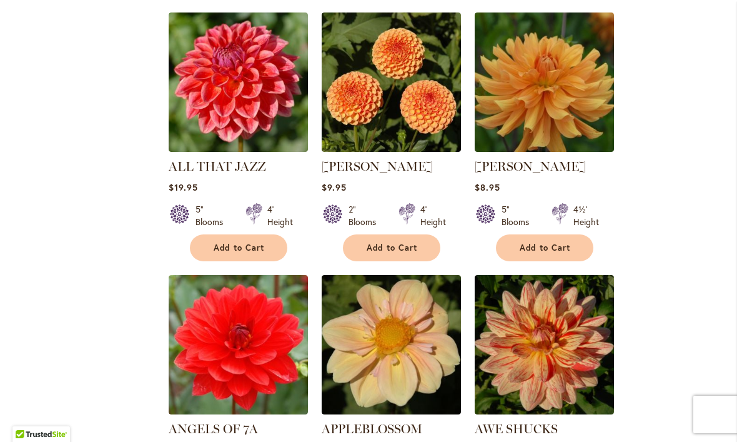
click at [213, 164] on link "ALL THAT JAZZ" at bounding box center [217, 166] width 97 height 15
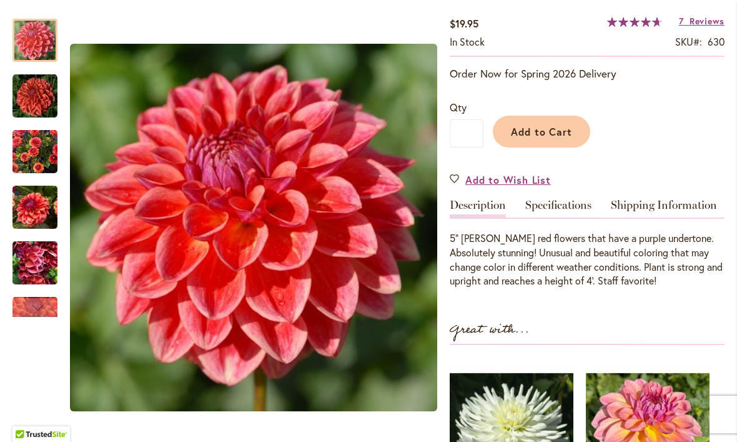
scroll to position [217, 0]
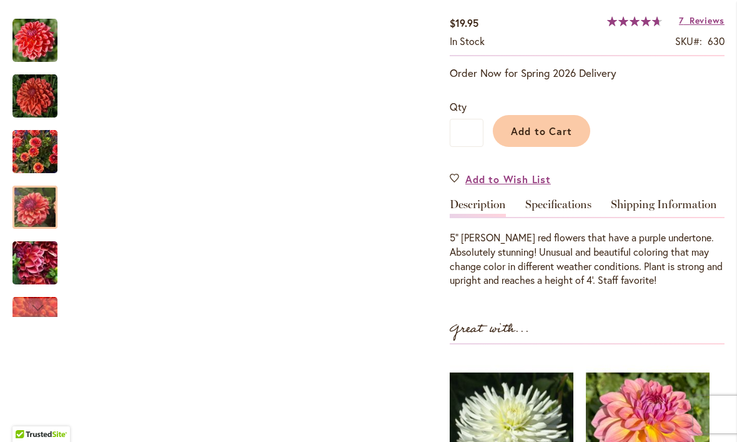
click at [24, 199] on img "ALL THAT JAZZ" at bounding box center [34, 207] width 45 height 60
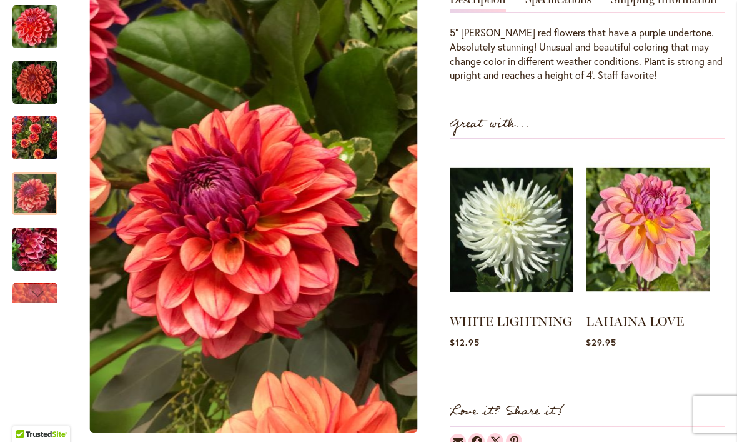
scroll to position [422, 0]
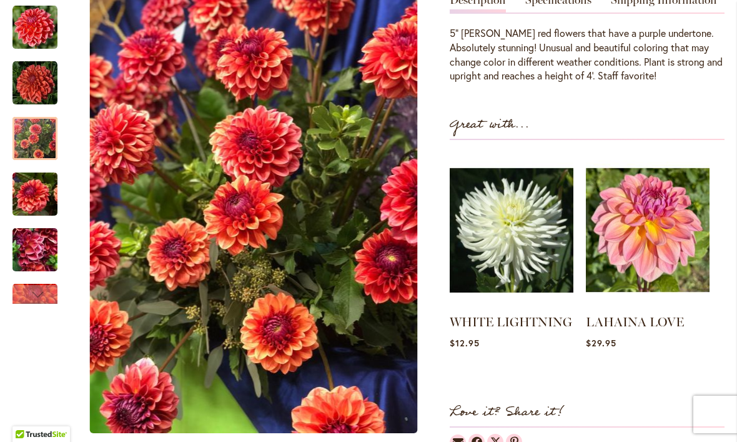
click at [29, 133] on img "ALL THAT JAZZ" at bounding box center [34, 138] width 45 height 60
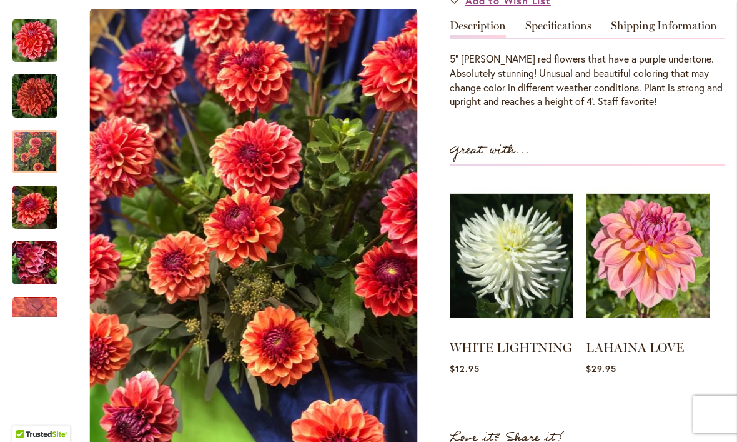
scroll to position [397, 0]
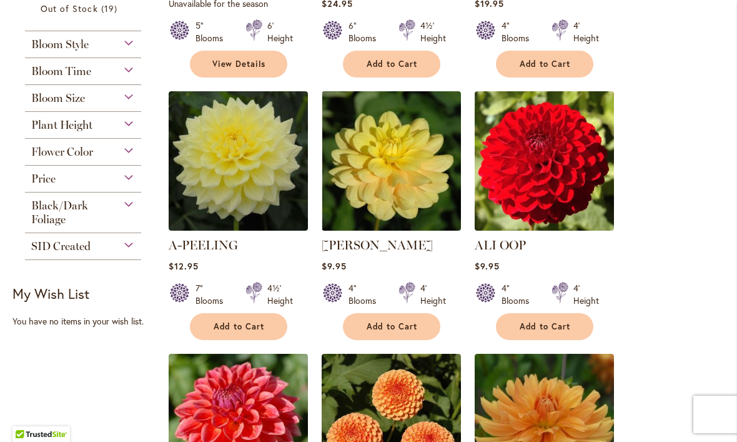
scroll to position [454, 0]
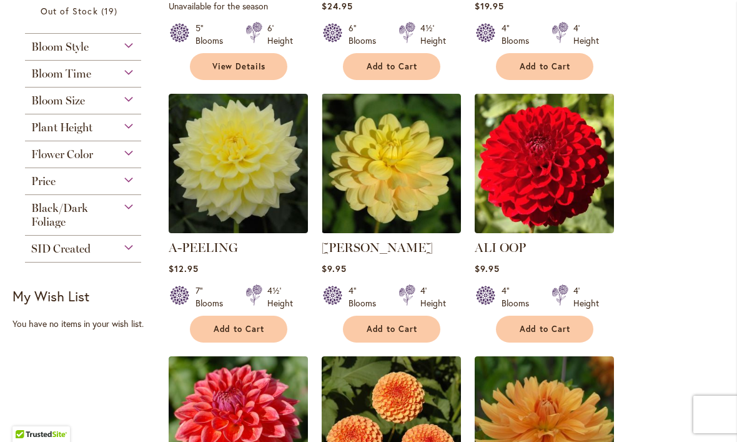
click at [124, 217] on div "Black/Dark Foliage" at bounding box center [83, 212] width 116 height 34
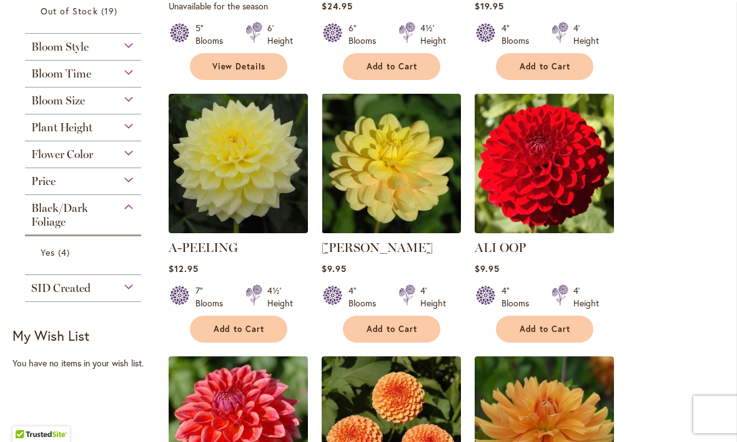
click at [131, 216] on div "Black/Dark Foliage" at bounding box center [83, 212] width 116 height 34
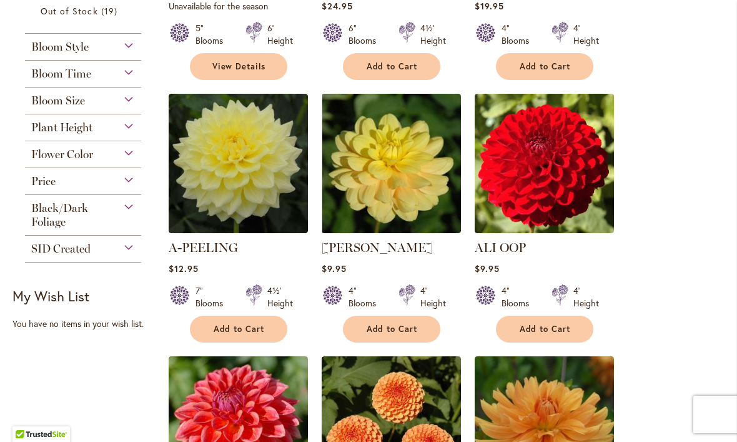
click at [132, 157] on div "Flower Color" at bounding box center [83, 151] width 116 height 20
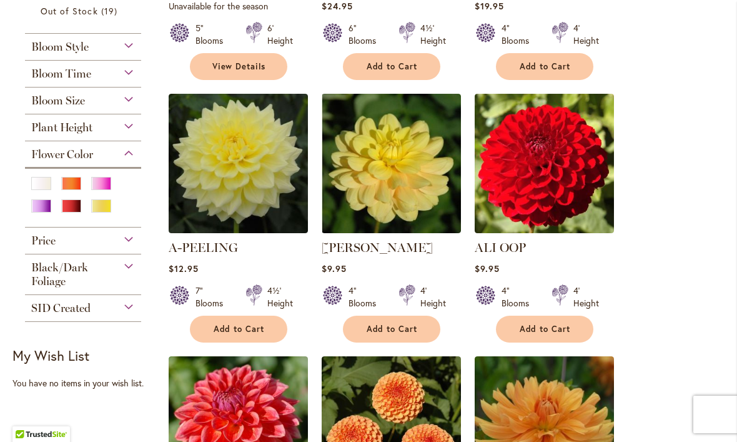
click at [72, 211] on div "Red" at bounding box center [71, 205] width 20 height 13
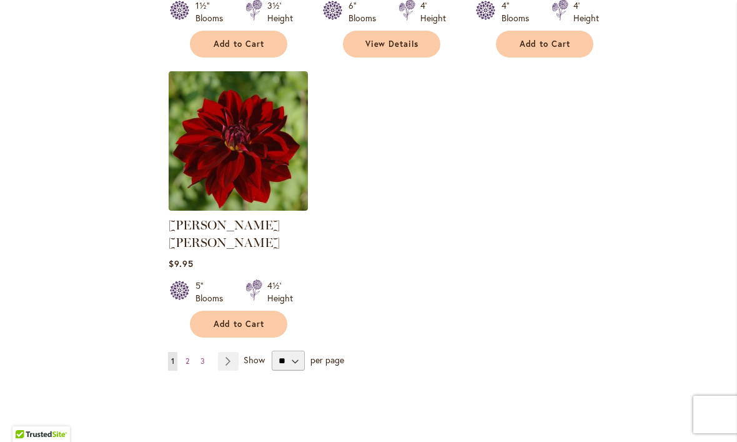
scroll to position [1554, 0]
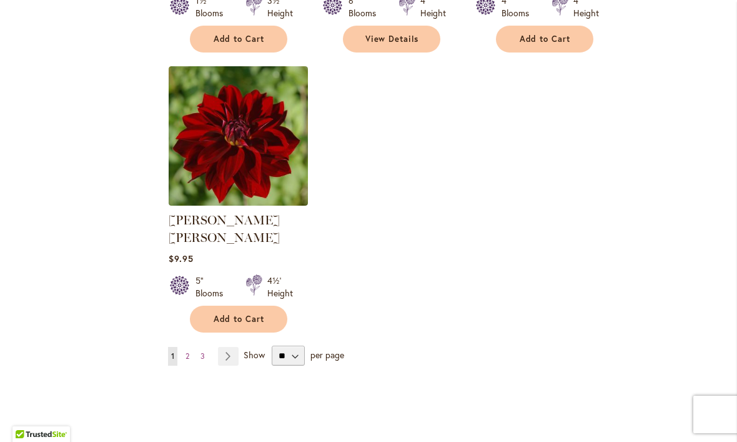
click at [237, 347] on link "Page Next" at bounding box center [228, 356] width 21 height 19
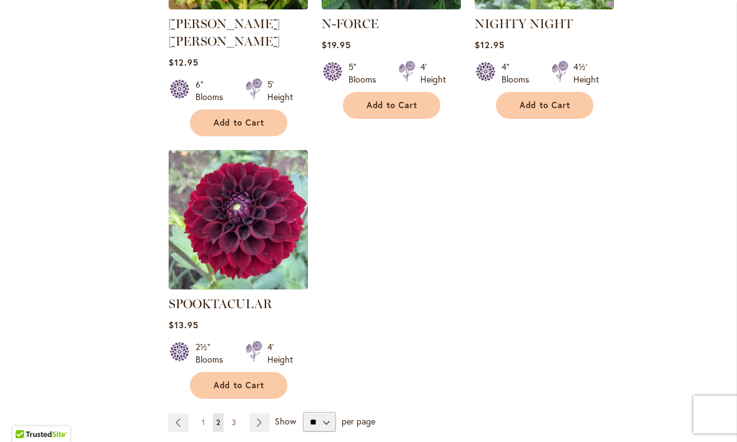
scroll to position [1505, 0]
click at [259, 414] on link "Page Next" at bounding box center [259, 423] width 21 height 19
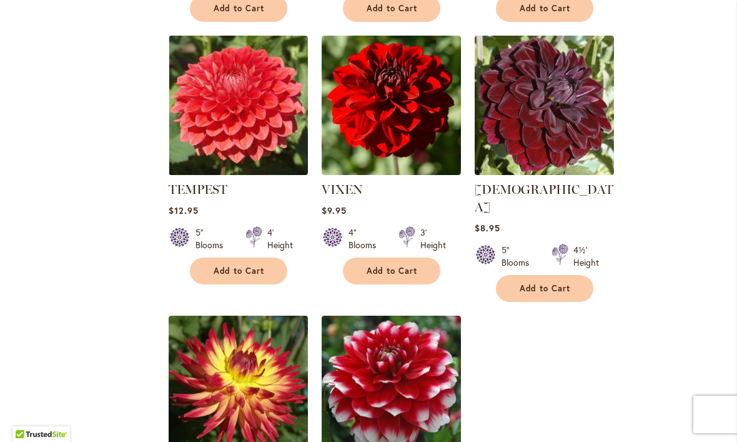
scroll to position [1076, 0]
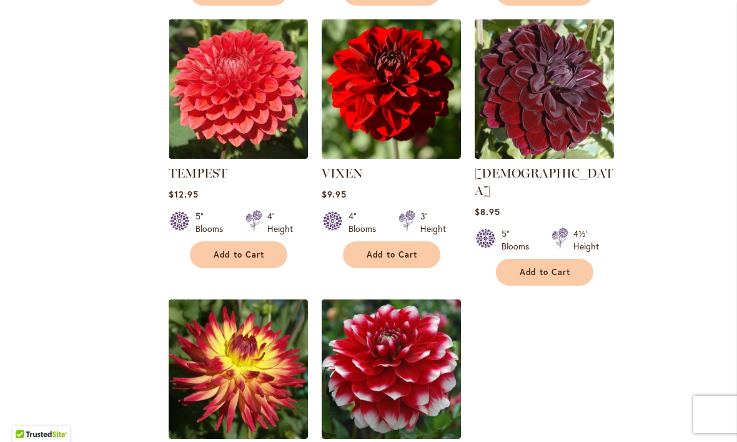
click at [528, 174] on link "[DEMOGRAPHIC_DATA]" at bounding box center [544, 182] width 139 height 32
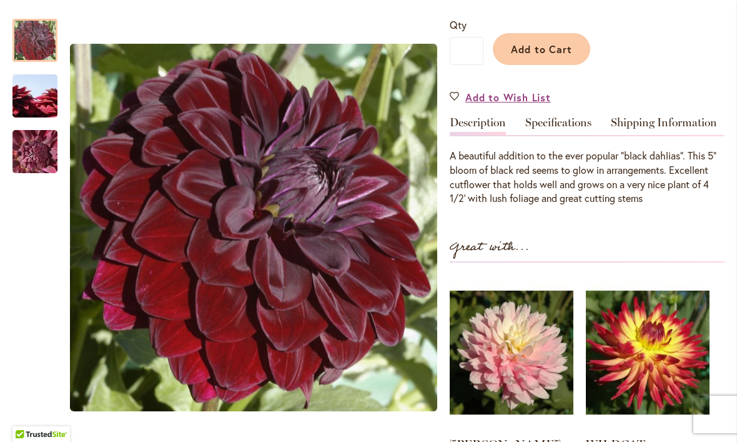
scroll to position [297, 0]
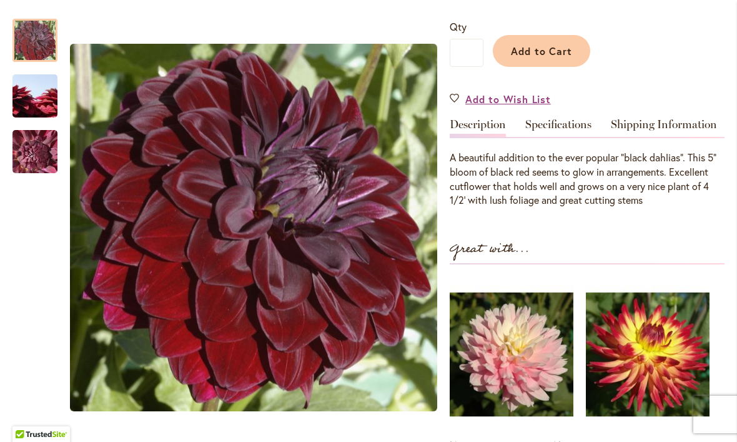
click at [560, 122] on link "Specifications" at bounding box center [558, 128] width 66 height 18
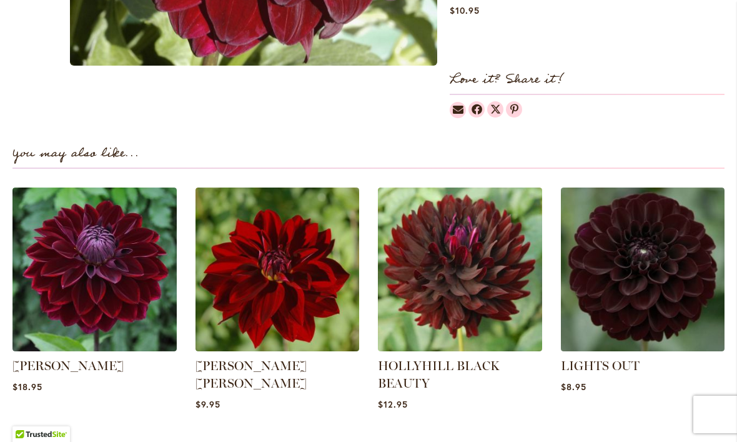
scroll to position [961, 0]
click at [81, 302] on img at bounding box center [94, 269] width 164 height 164
